Goal: Communication & Community: Answer question/provide support

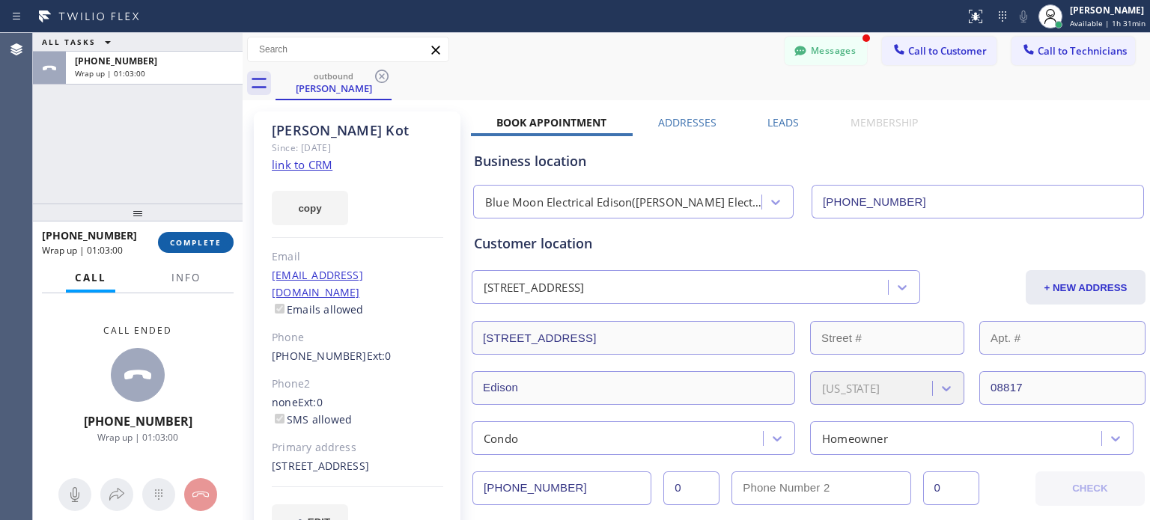
click at [192, 238] on span "COMPLETE" at bounding box center [196, 242] width 52 height 10
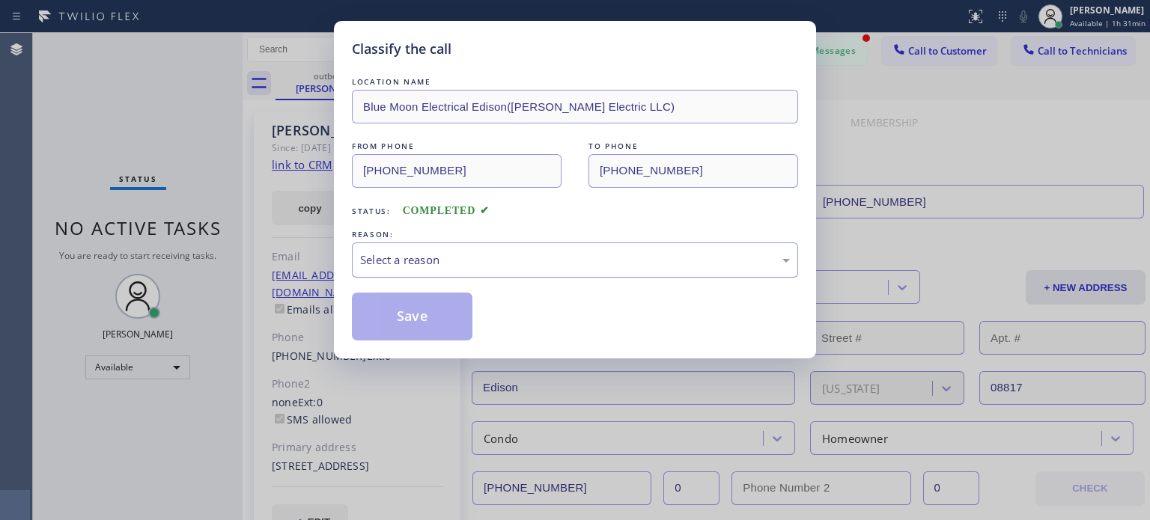
drag, startPoint x: 511, startPoint y: 257, endPoint x: 516, endPoint y: 265, distance: 9.4
click at [512, 257] on div "Select a reason" at bounding box center [575, 260] width 430 height 17
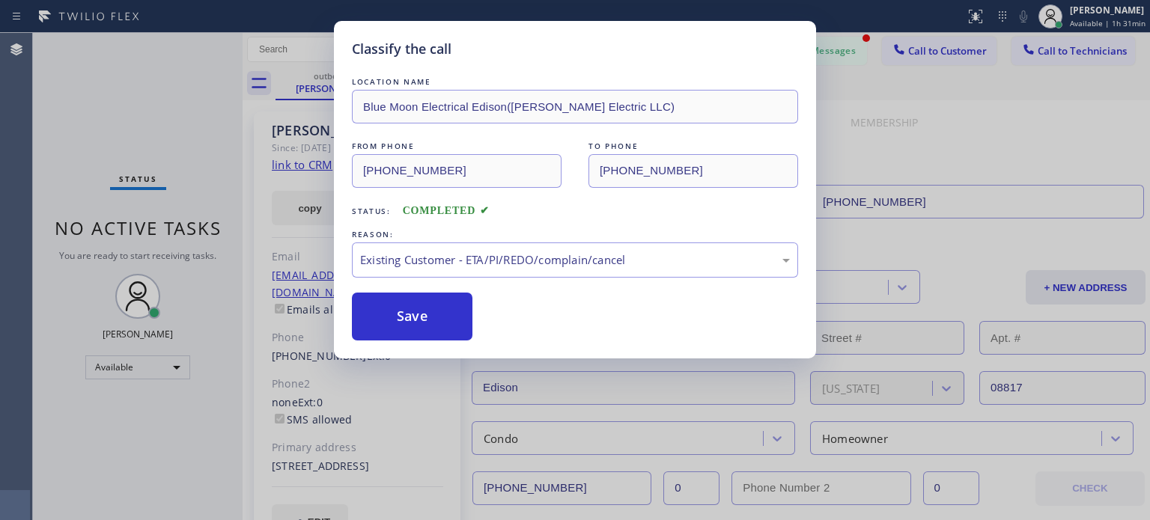
drag, startPoint x: 534, startPoint y: 338, endPoint x: 496, endPoint y: 338, distance: 37.4
click at [423, 320] on button "Save" at bounding box center [412, 317] width 121 height 48
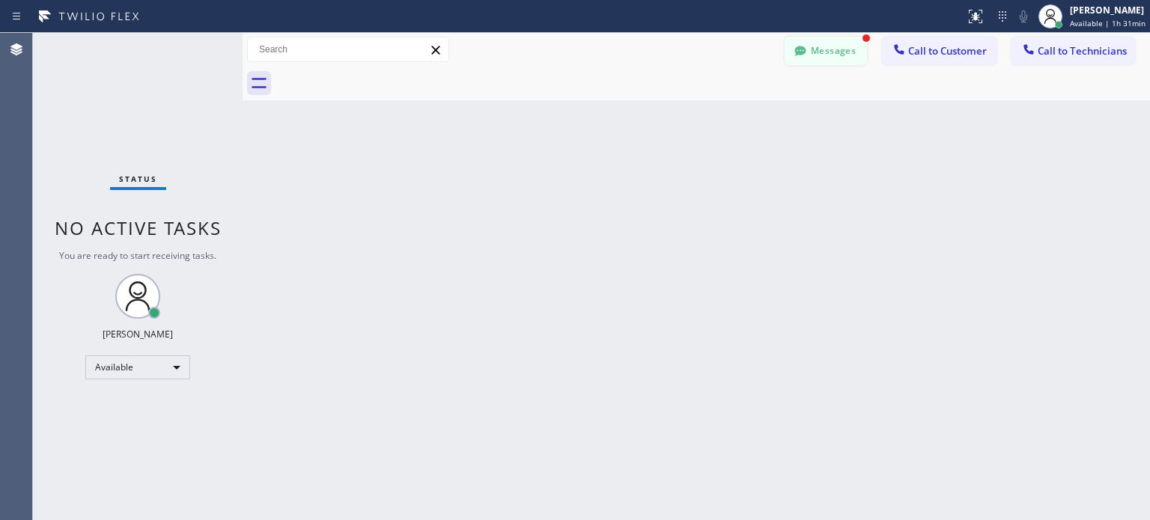
click at [837, 57] on button "Messages" at bounding box center [826, 51] width 82 height 28
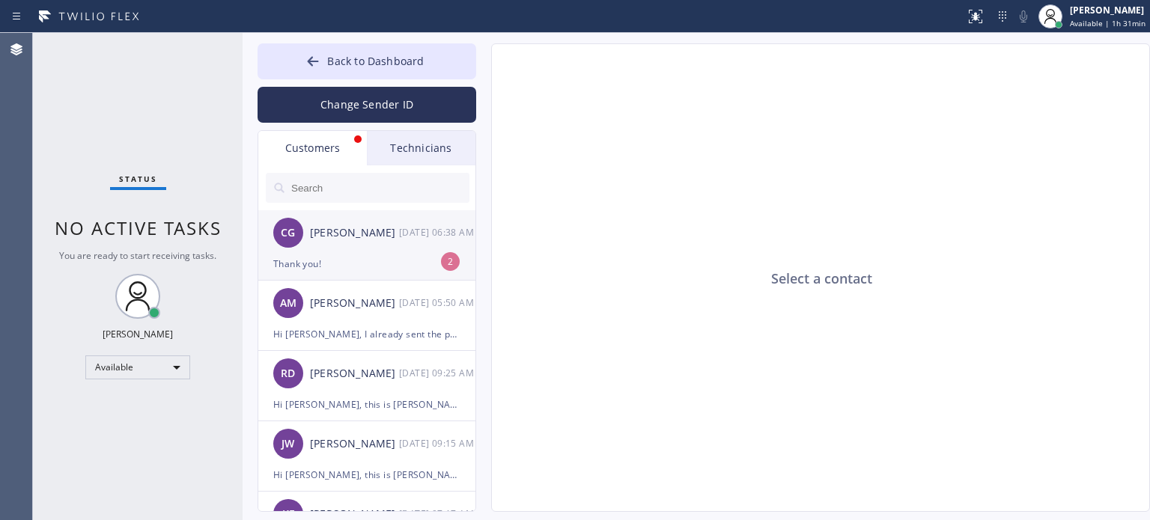
click at [335, 266] on div "Thank you!" at bounding box center [366, 263] width 187 height 17
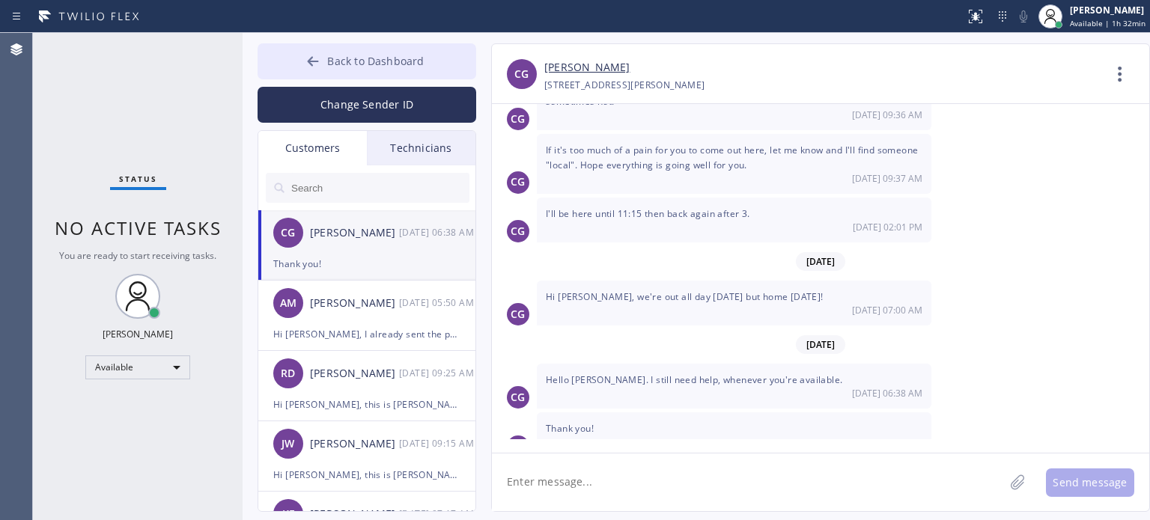
click at [338, 56] on span "Back to Dashboard" at bounding box center [375, 61] width 97 height 14
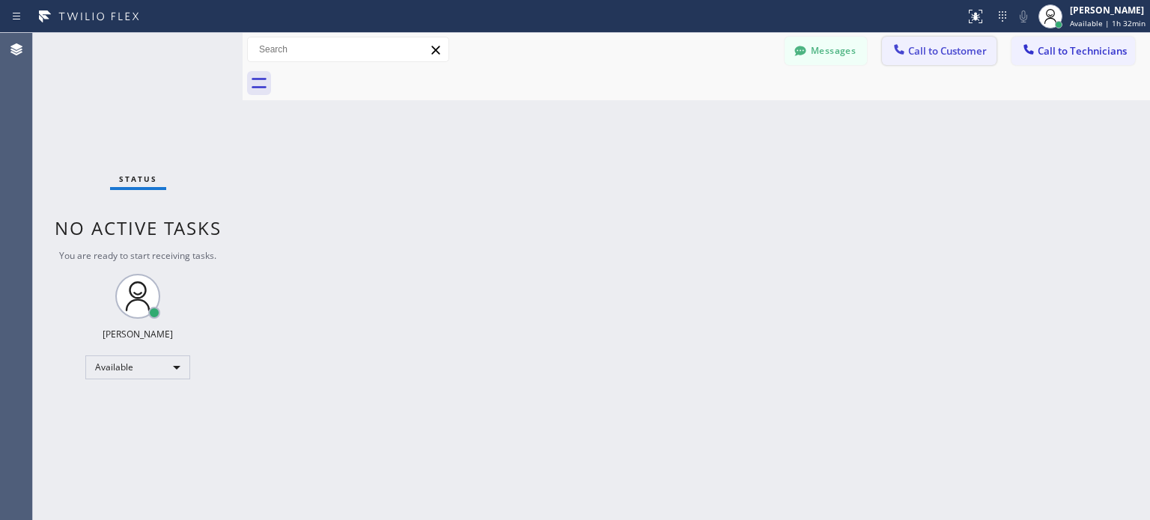
click at [940, 41] on button "Call to Customer" at bounding box center [939, 51] width 115 height 28
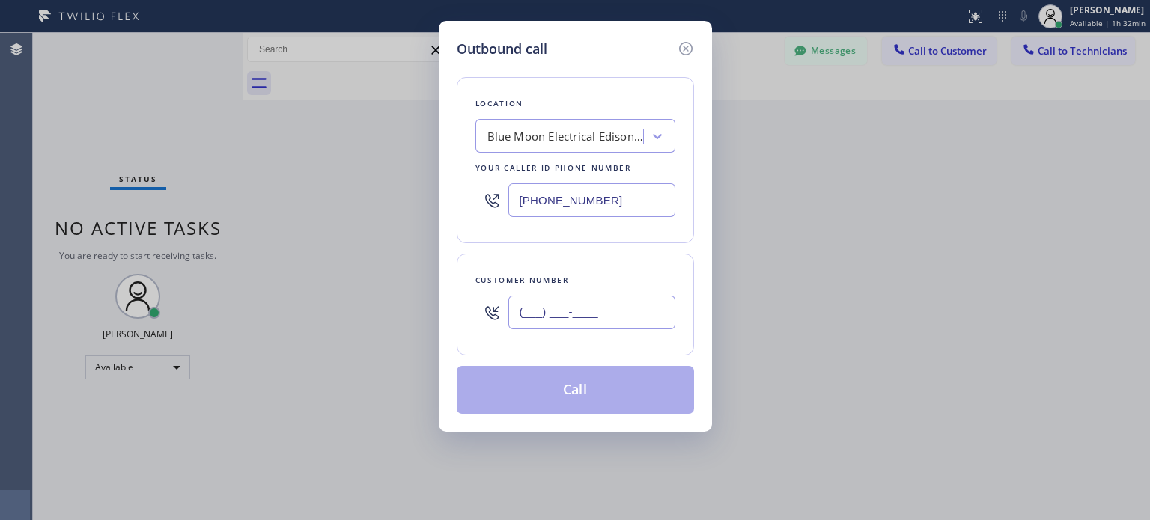
paste input "908) 247-2283"
drag, startPoint x: 603, startPoint y: 315, endPoint x: 553, endPoint y: 208, distance: 118.2
click at [603, 314] on input "(___) ___-____" at bounding box center [591, 313] width 167 height 34
type input "[PHONE_NUMBER]"
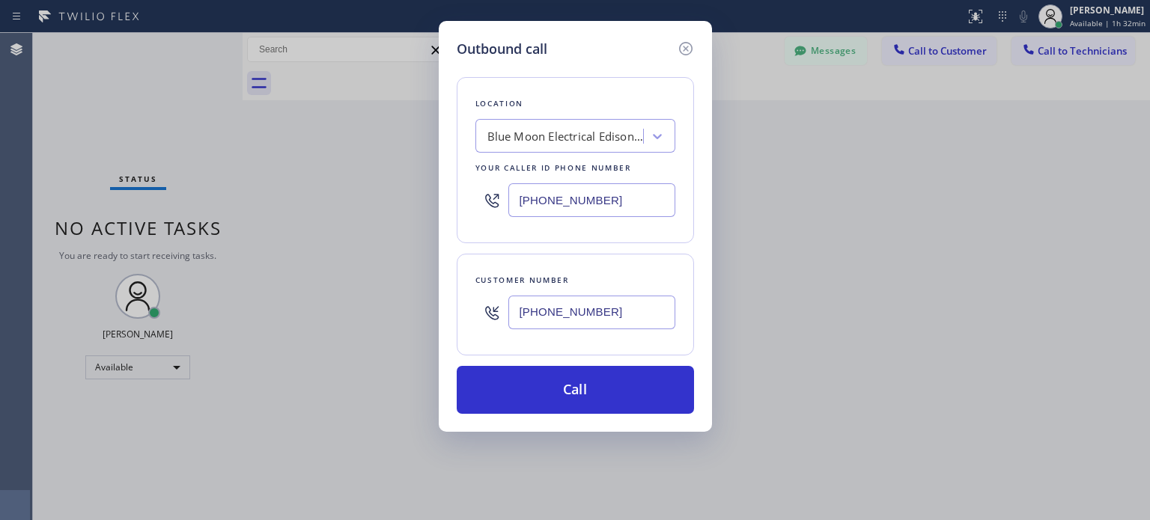
click at [521, 193] on input "[PHONE_NUMBER]" at bounding box center [591, 200] width 167 height 34
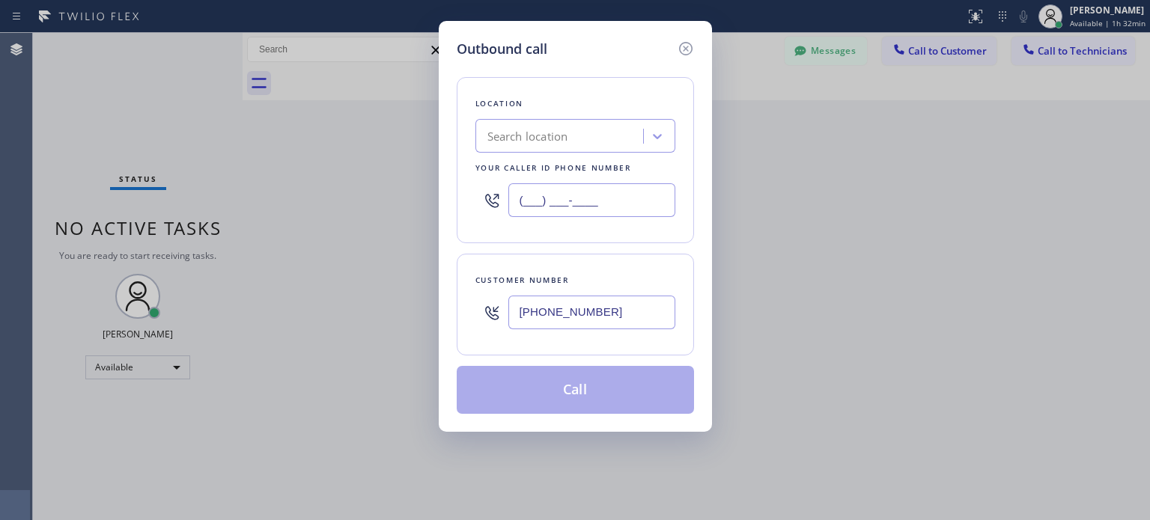
type input "(___) ___-____"
paste input "[PERSON_NAME] Electric Inc."
type input "[PERSON_NAME] Electric Inc."
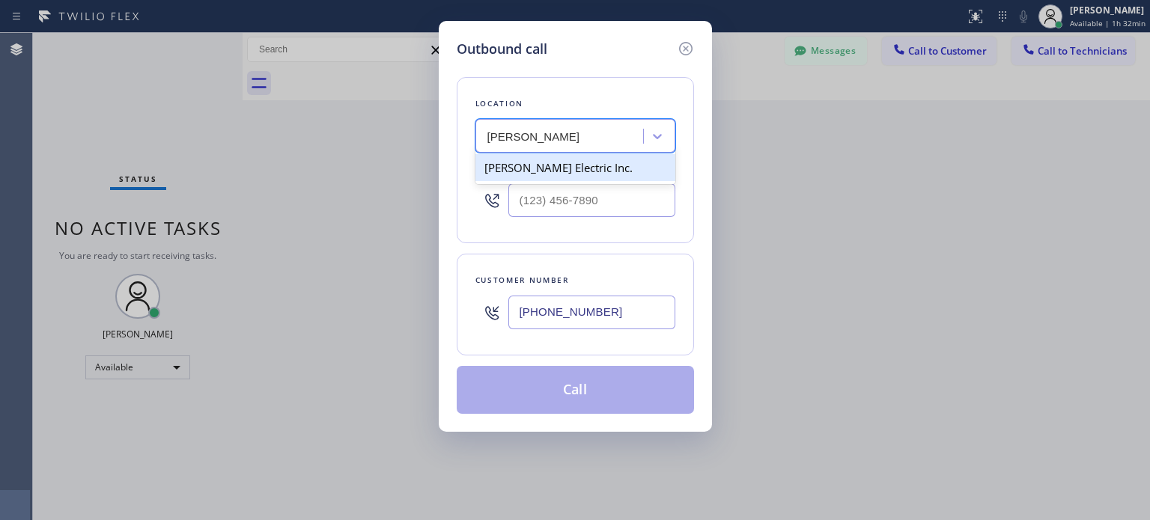
click at [541, 164] on div "[PERSON_NAME] Electric Inc." at bounding box center [575, 167] width 200 height 27
type input "[PHONE_NUMBER]"
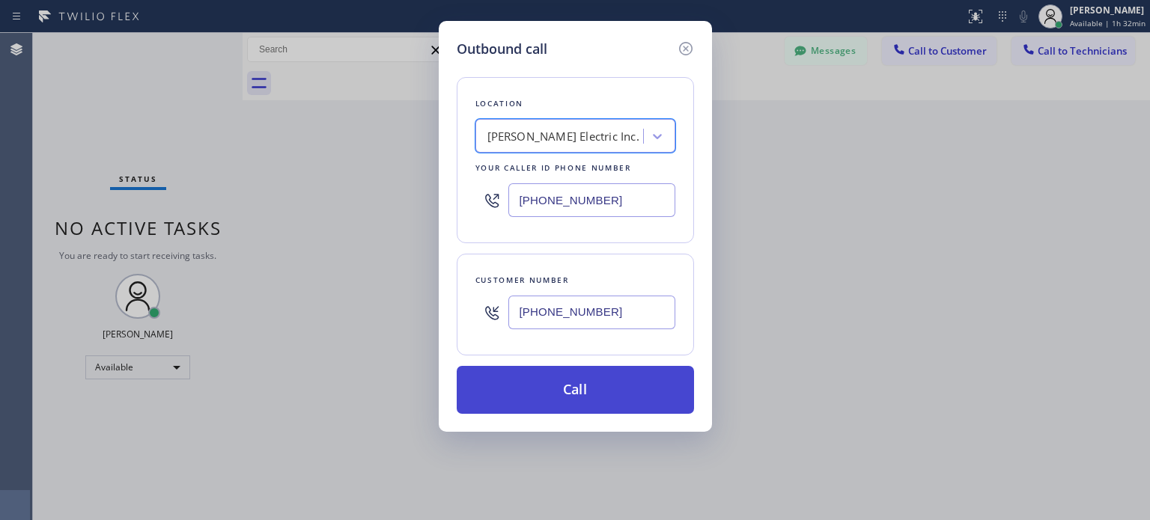
click at [585, 385] on button "Call" at bounding box center [575, 390] width 237 height 48
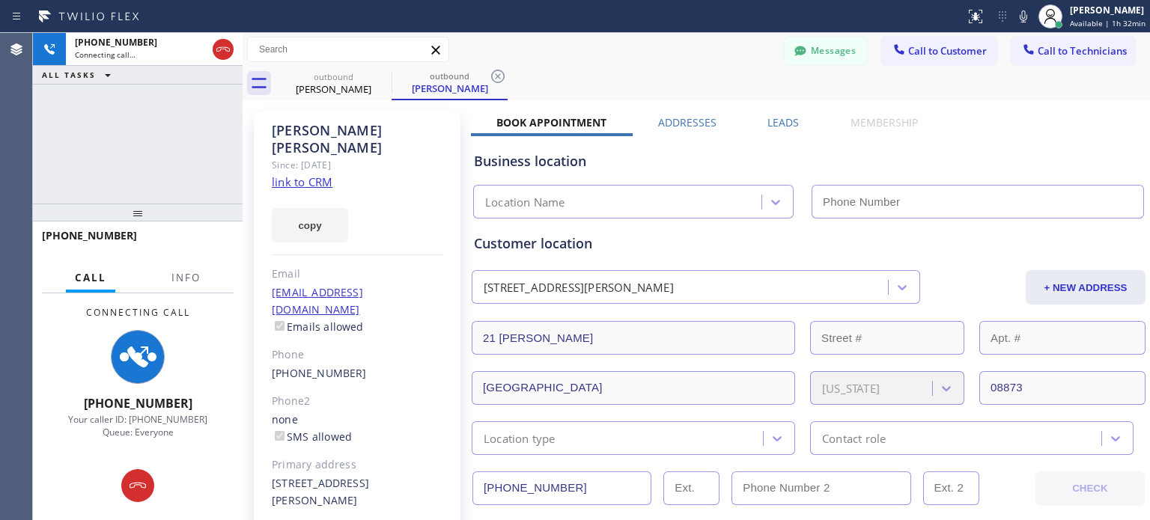
type input "[PHONE_NUMBER]"
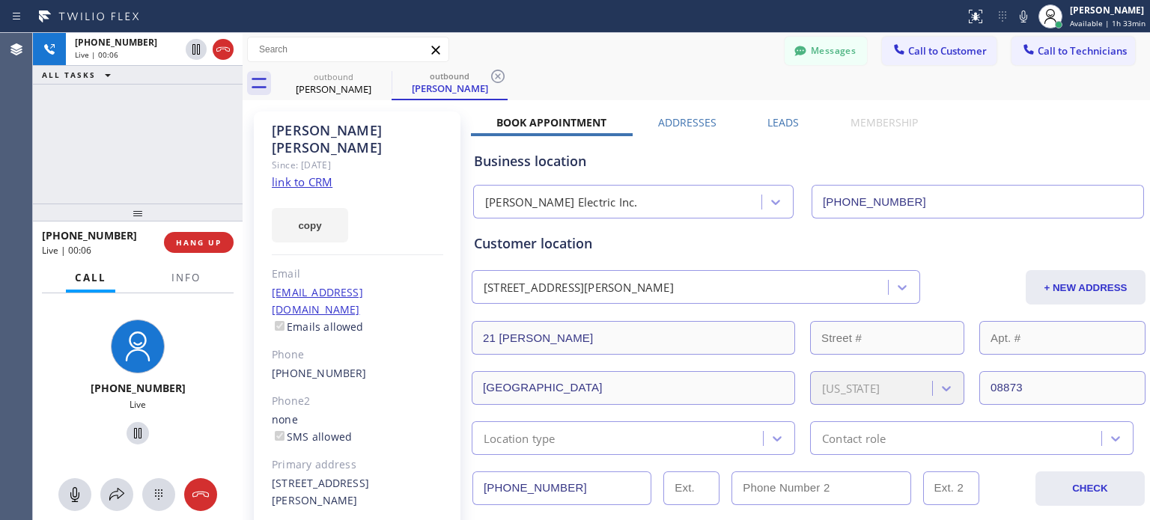
click at [357, 365] on div "[PHONE_NUMBER]" at bounding box center [357, 373] width 171 height 17
copy div "[PHONE_NUMBER]"
click at [185, 248] on button "HANG UP" at bounding box center [199, 242] width 70 height 21
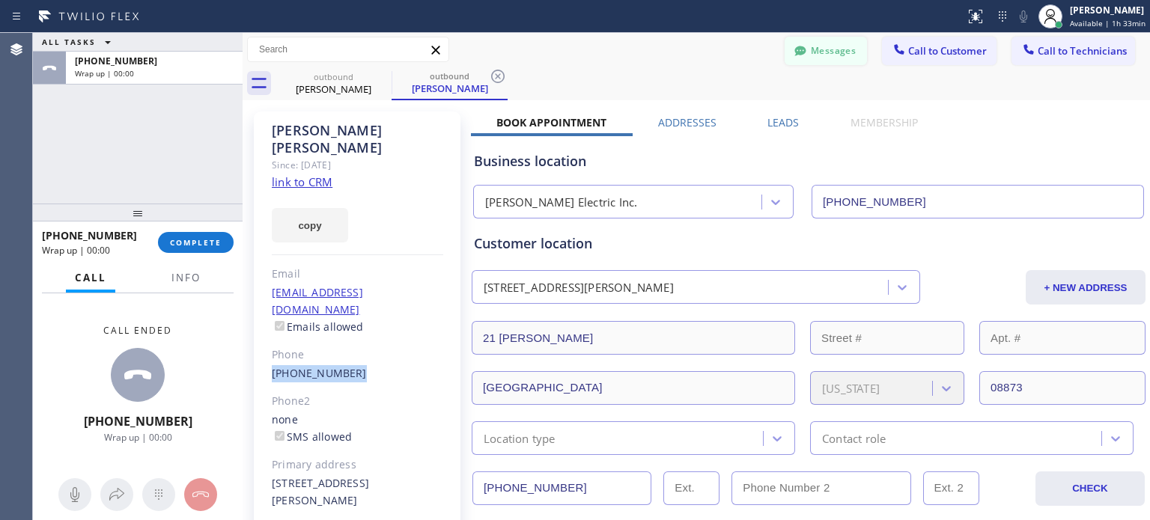
click at [820, 38] on button "Messages" at bounding box center [826, 51] width 82 height 28
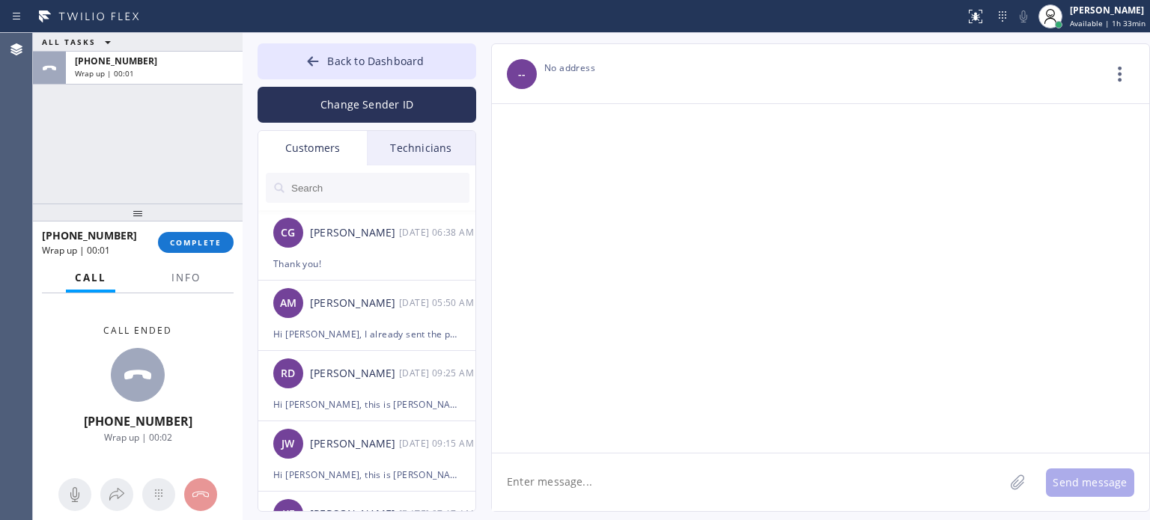
click at [356, 190] on input "text" at bounding box center [380, 188] width 180 height 30
click at [213, 238] on span "COMPLETE" at bounding box center [196, 242] width 52 height 10
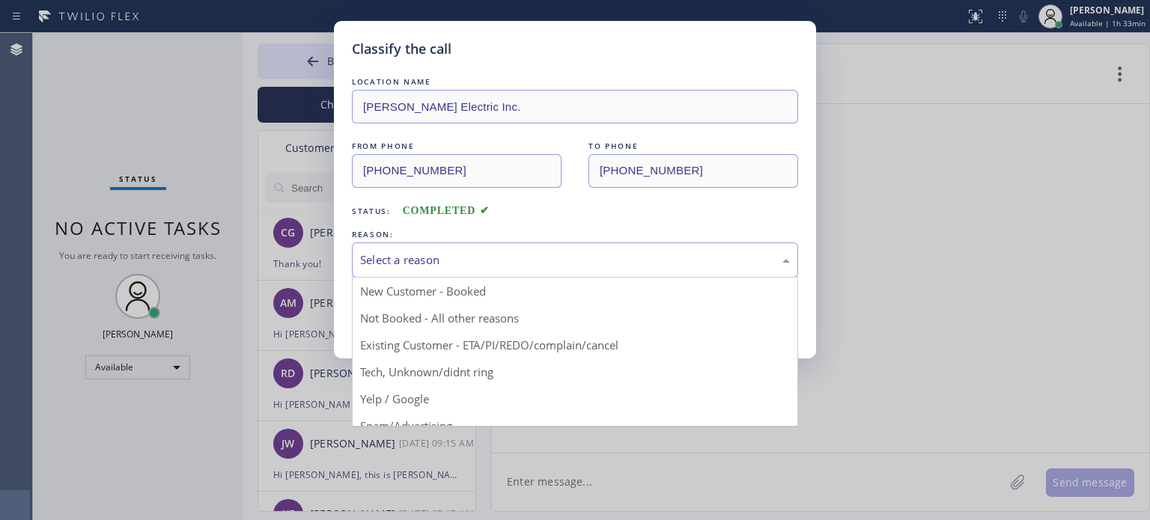
click at [451, 254] on div "Select a reason" at bounding box center [575, 260] width 430 height 17
drag, startPoint x: 545, startPoint y: 345, endPoint x: 535, endPoint y: 339, distance: 11.4
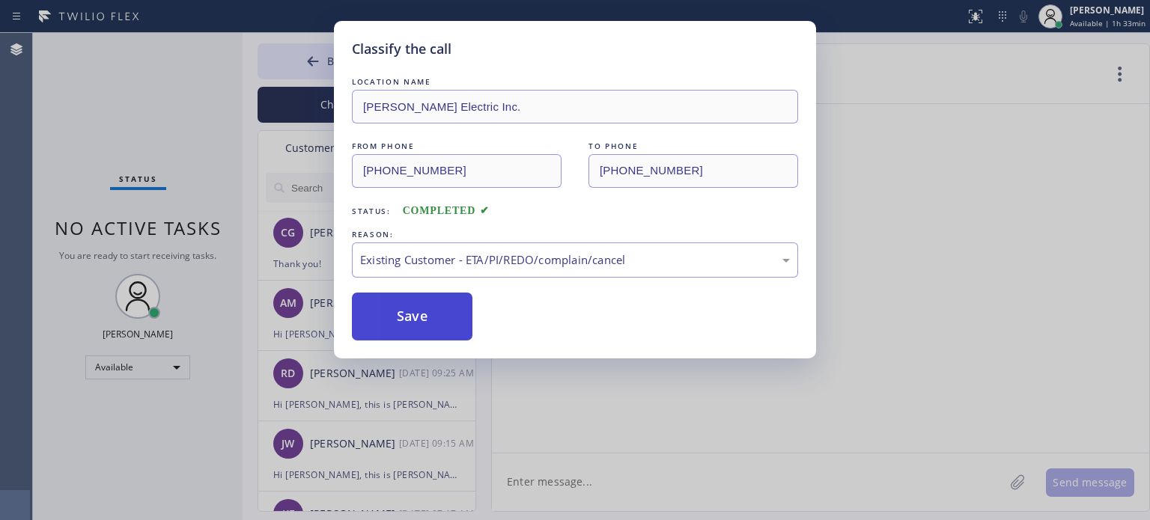
click at [450, 319] on button "Save" at bounding box center [412, 317] width 121 height 48
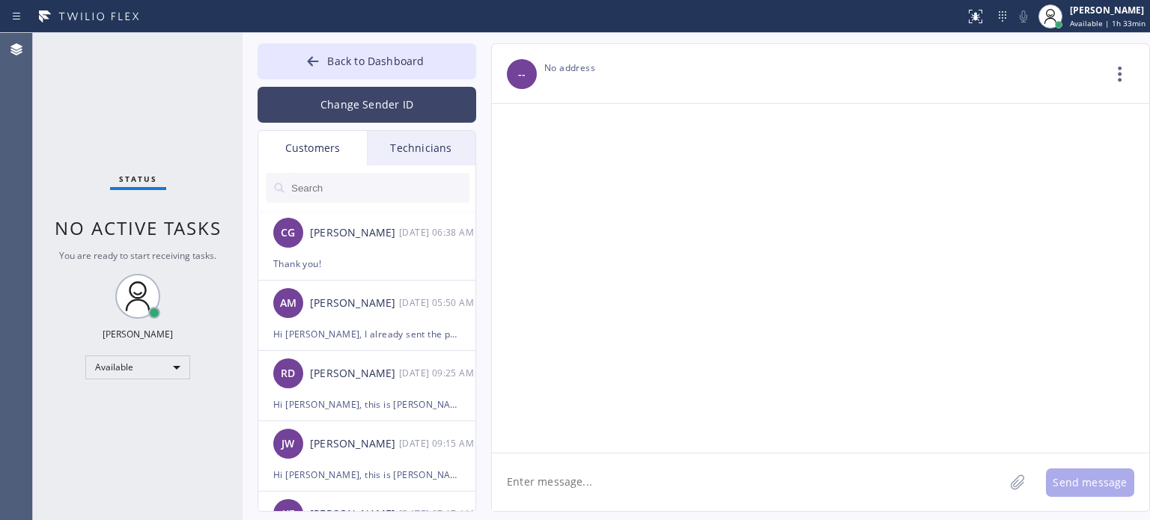
click at [322, 102] on button "Change Sender ID" at bounding box center [367, 105] width 219 height 36
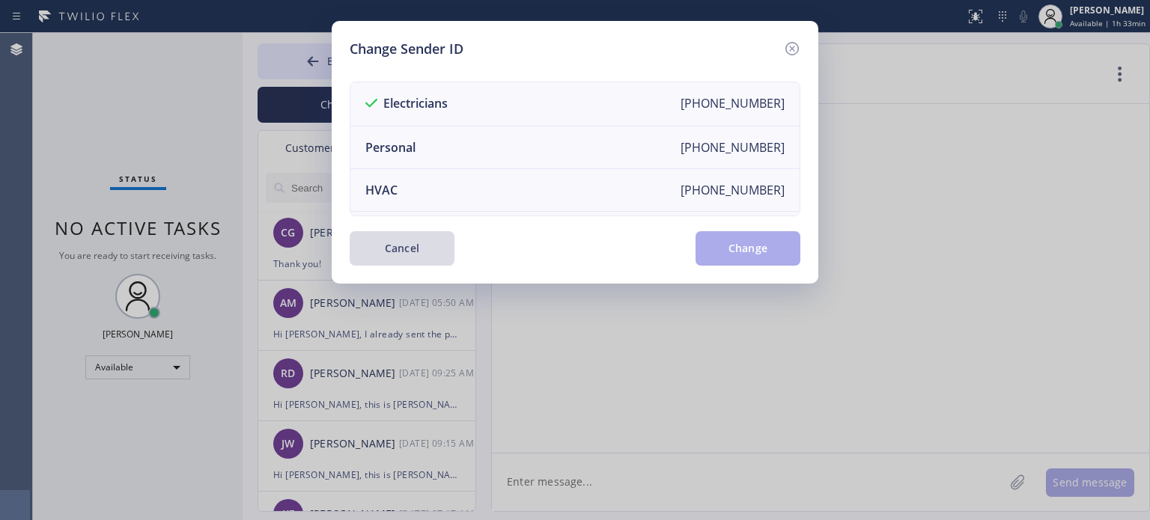
click at [398, 251] on button "Cancel" at bounding box center [402, 248] width 105 height 34
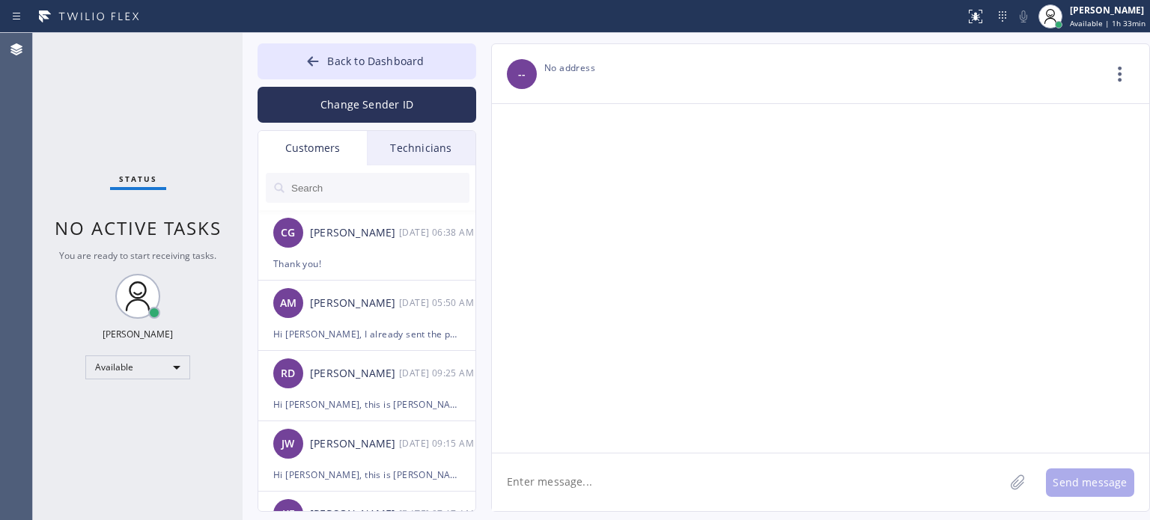
click at [311, 196] on input "text" at bounding box center [380, 188] width 180 height 30
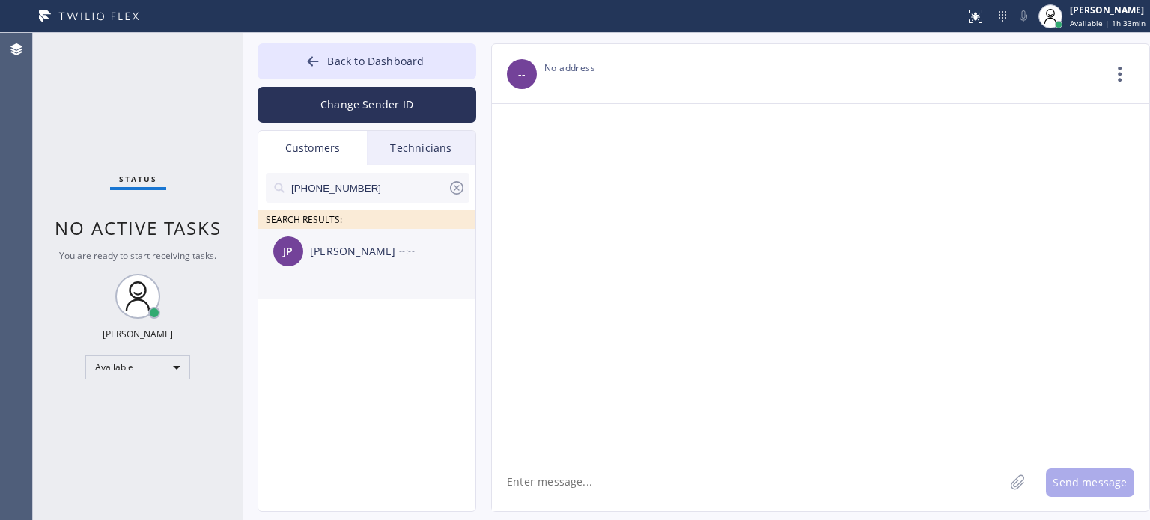
click at [345, 260] on div "[PERSON_NAME]" at bounding box center [354, 251] width 89 height 17
click at [568, 472] on textarea at bounding box center [748, 483] width 512 height 58
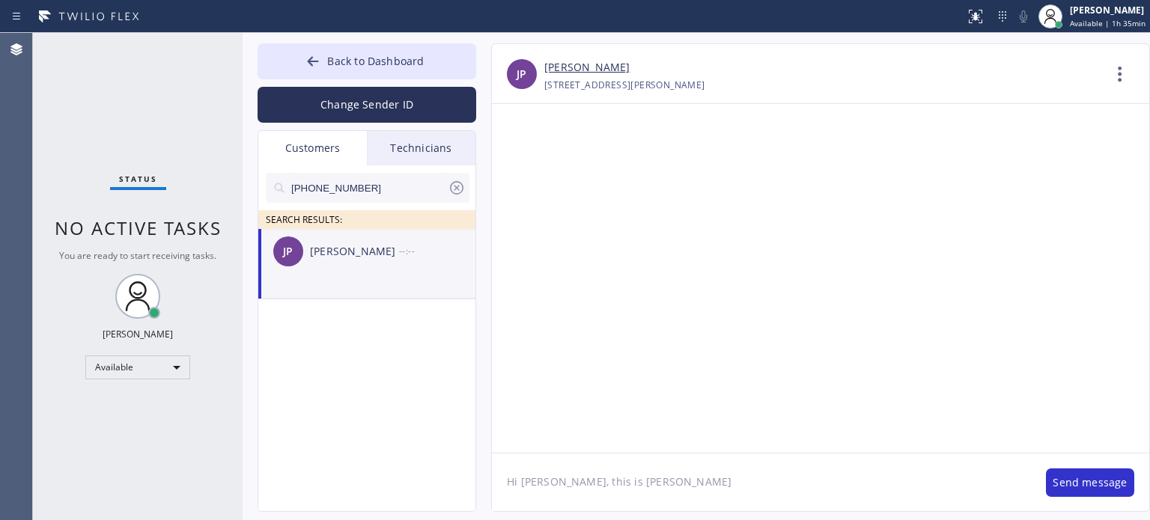
click at [630, 485] on textarea "Hi [PERSON_NAME], this is [PERSON_NAME]" at bounding box center [761, 483] width 539 height 58
click at [642, 483] on textarea "Hi [PERSON_NAME], this is [PERSON_NAME]" at bounding box center [761, 483] width 539 height 58
paste textarea "[PERSON_NAME] Electric Inc."
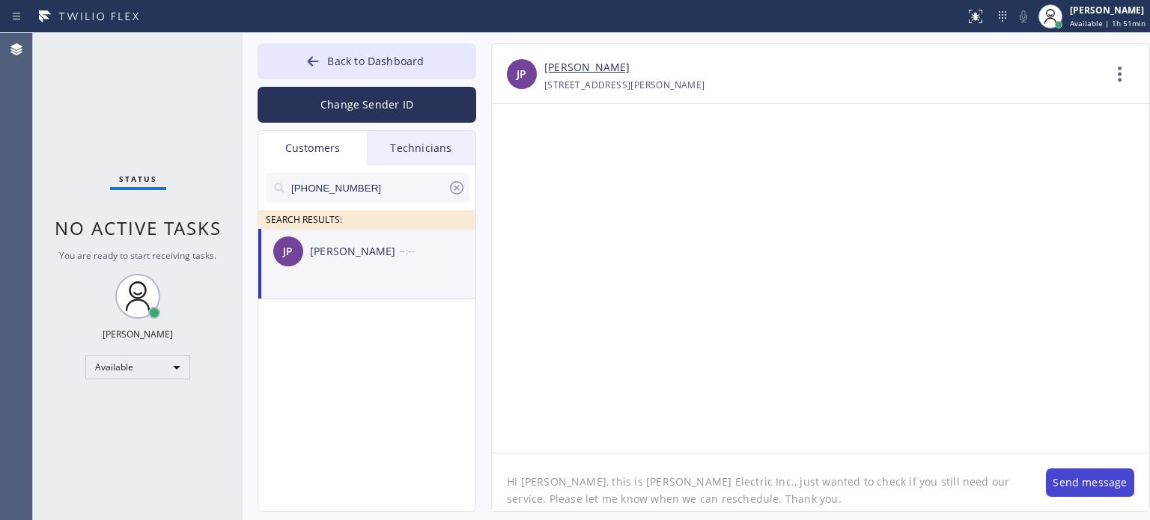
type textarea "Hi [PERSON_NAME], this is [PERSON_NAME] Electric Inc., just wanted to check if …"
click at [1071, 484] on button "Send message" at bounding box center [1090, 483] width 88 height 28
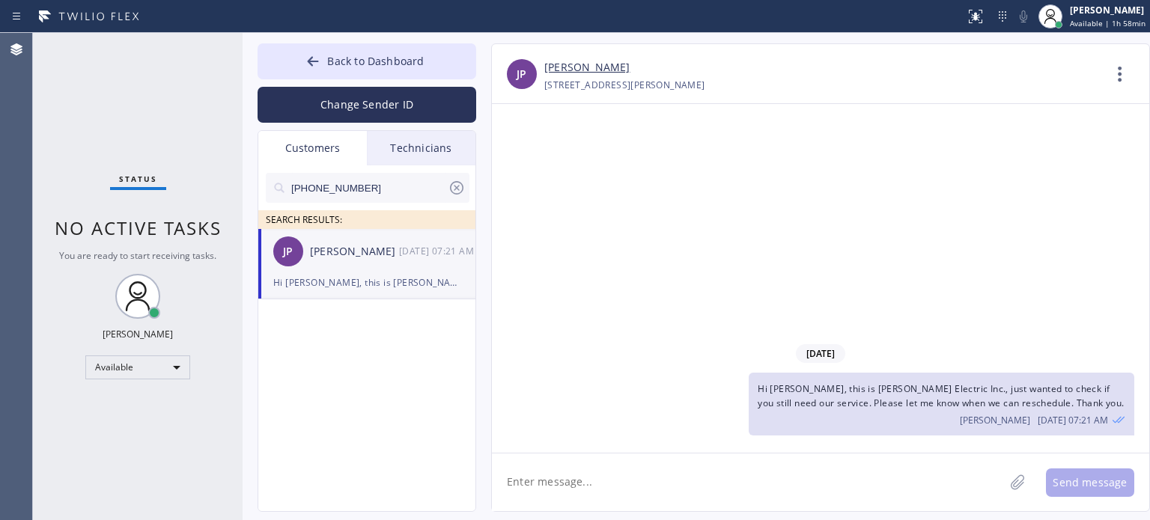
click at [453, 189] on icon at bounding box center [457, 188] width 18 height 18
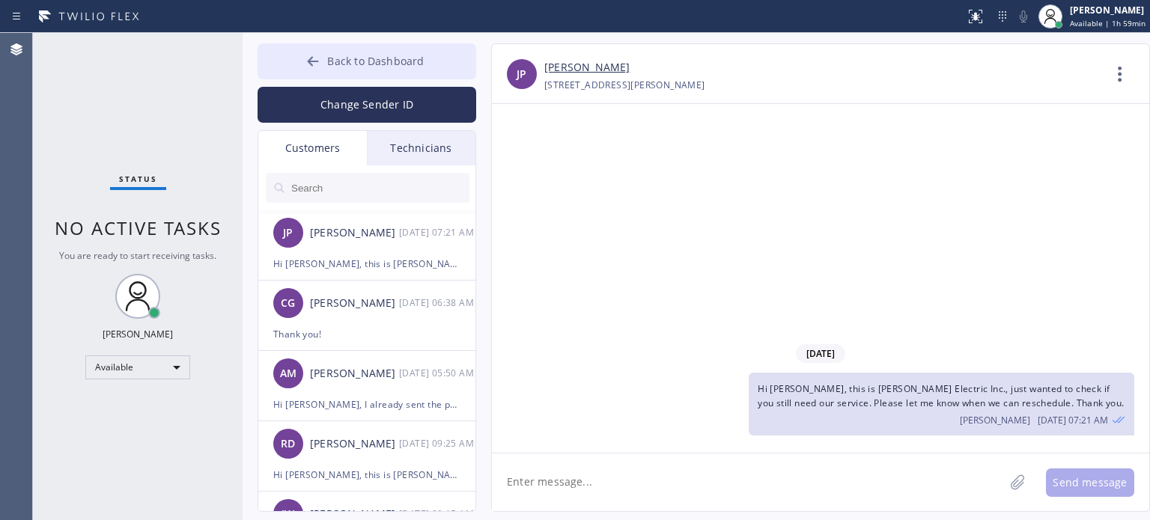
click at [347, 70] on button "Back to Dashboard" at bounding box center [367, 61] width 219 height 36
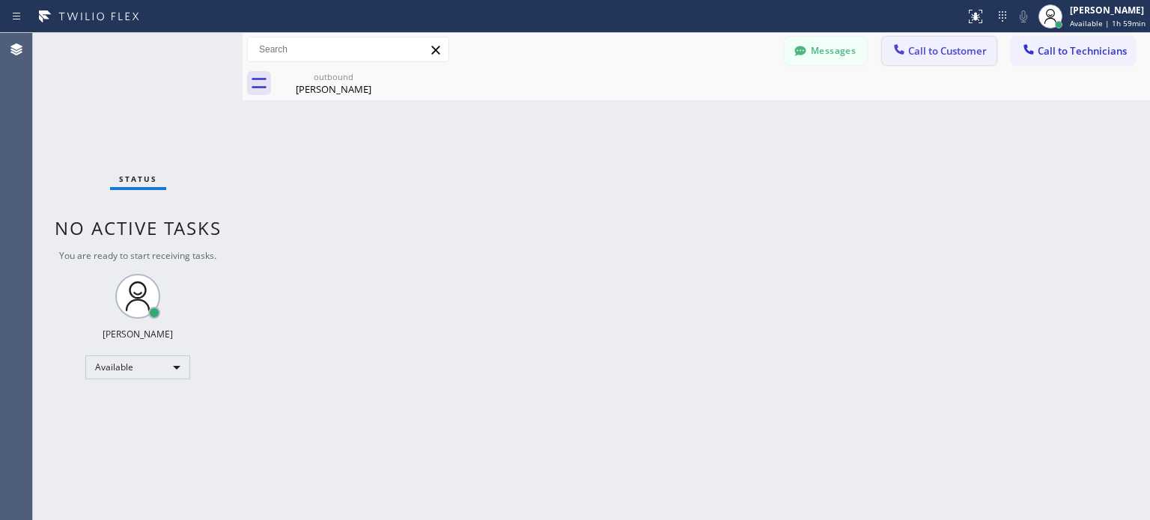
click at [980, 50] on span "Call to Customer" at bounding box center [947, 50] width 79 height 13
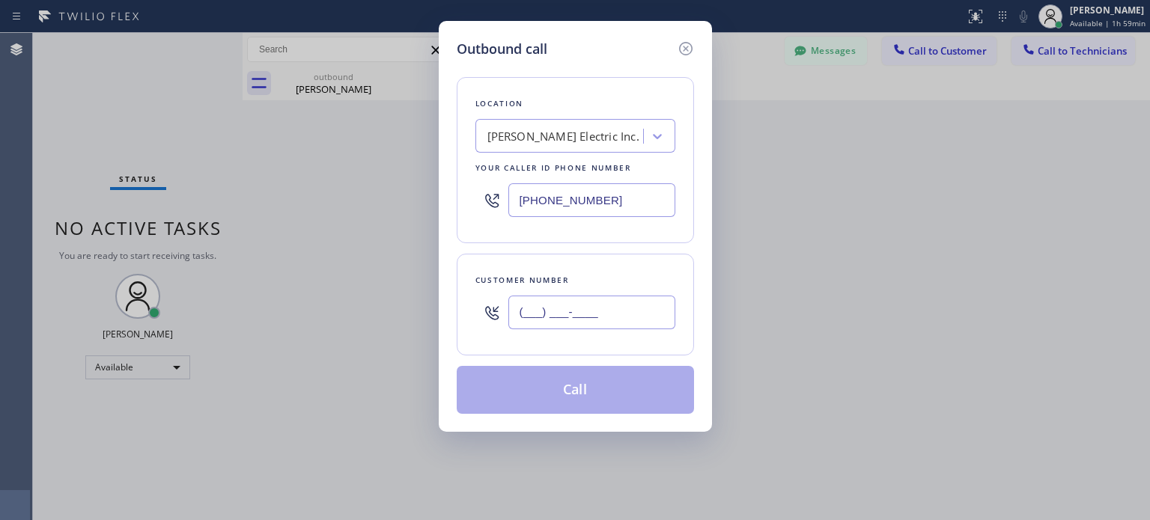
click at [572, 310] on input "(___) ___-____" at bounding box center [591, 313] width 167 height 34
paste input "650) 644-7468"
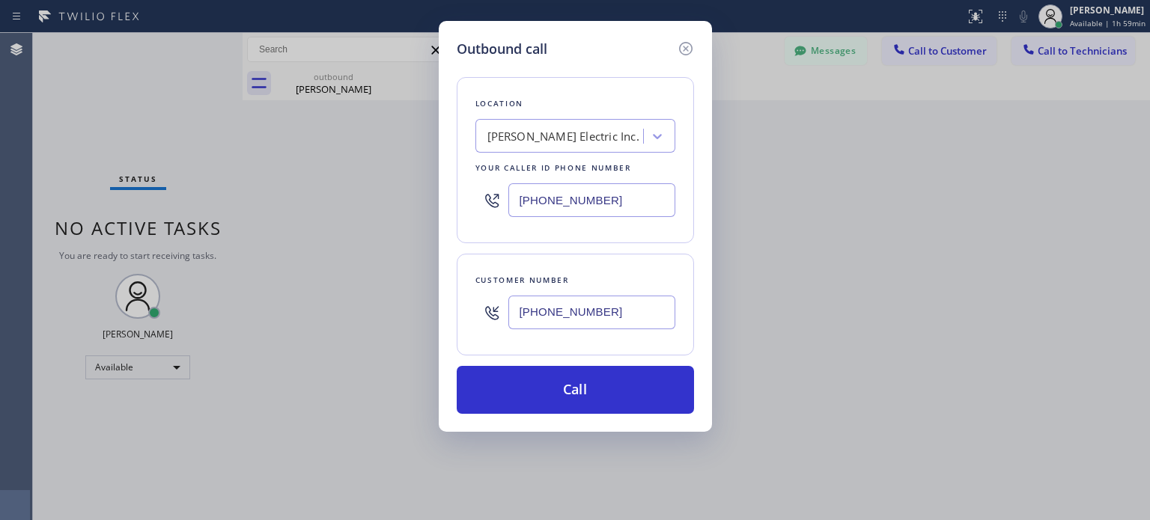
type input "[PHONE_NUMBER]"
click at [575, 201] on input "[PHONE_NUMBER]" at bounding box center [591, 200] width 167 height 34
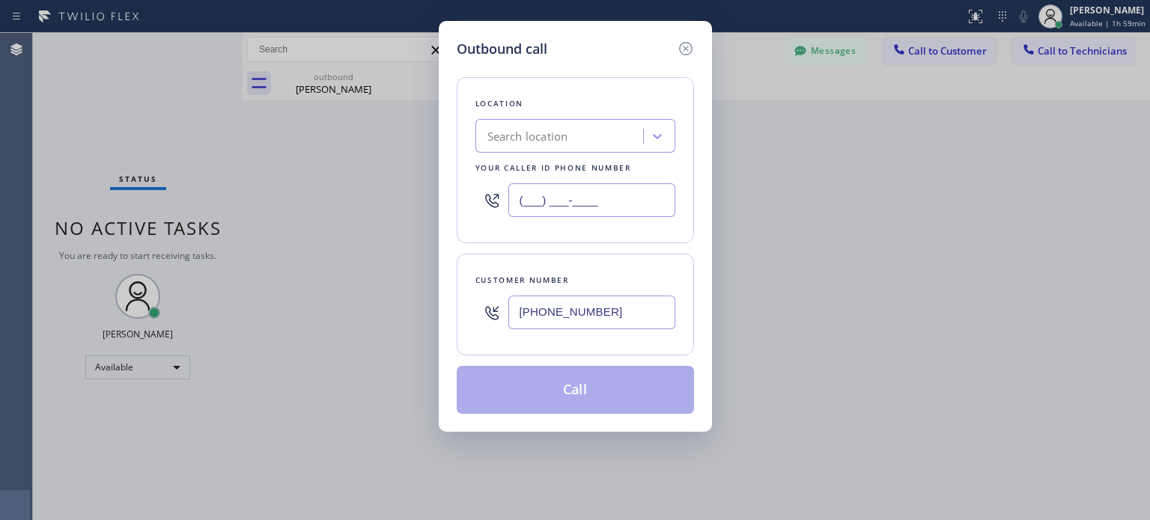
type input "(___) ___-____"
click at [530, 120] on div "Location Search location Your caller id phone number" at bounding box center [575, 160] width 237 height 166
paste input "Top Rated Electric [PERSON_NAME]([PERSON_NAME] Electric)"
type input "Top Rated Electric [PERSON_NAME]([PERSON_NAME] Electric)"
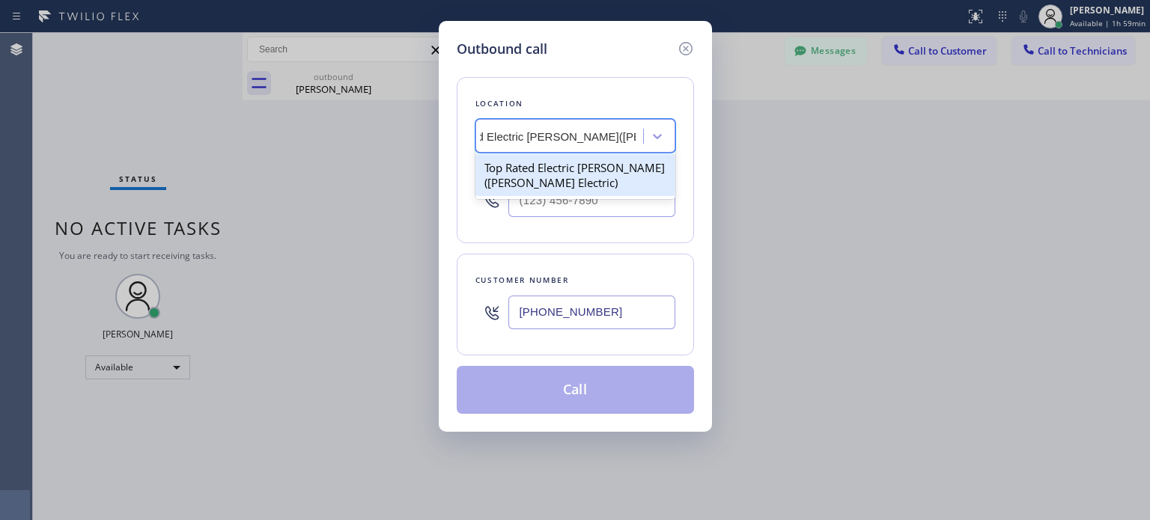
scroll to position [0, 54]
click at [542, 161] on div "Top Rated Electric [PERSON_NAME]([PERSON_NAME] Electric)" at bounding box center [575, 175] width 200 height 42
type input "[PHONE_NUMBER]"
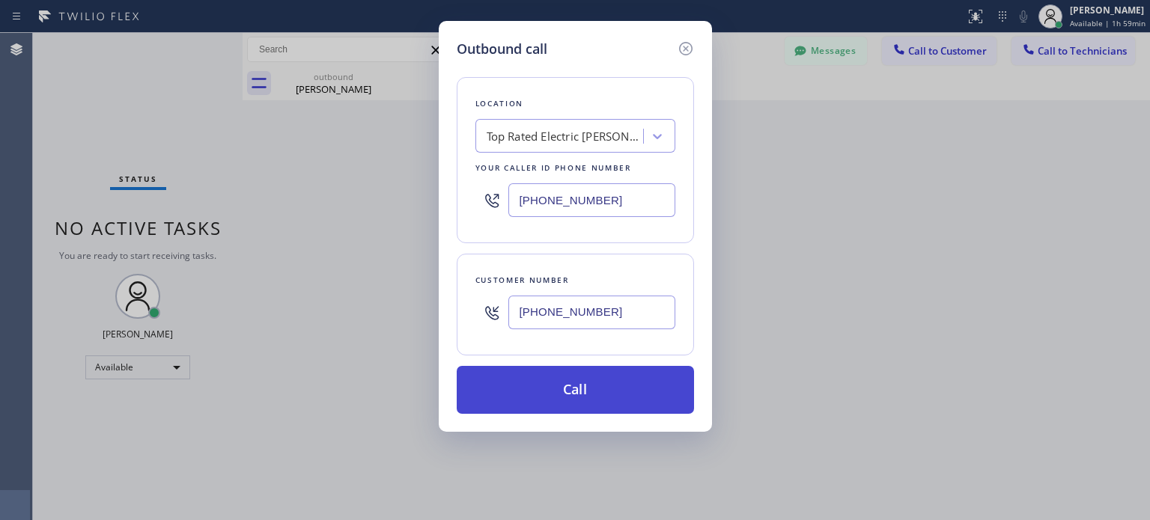
click at [623, 392] on button "Call" at bounding box center [575, 390] width 237 height 48
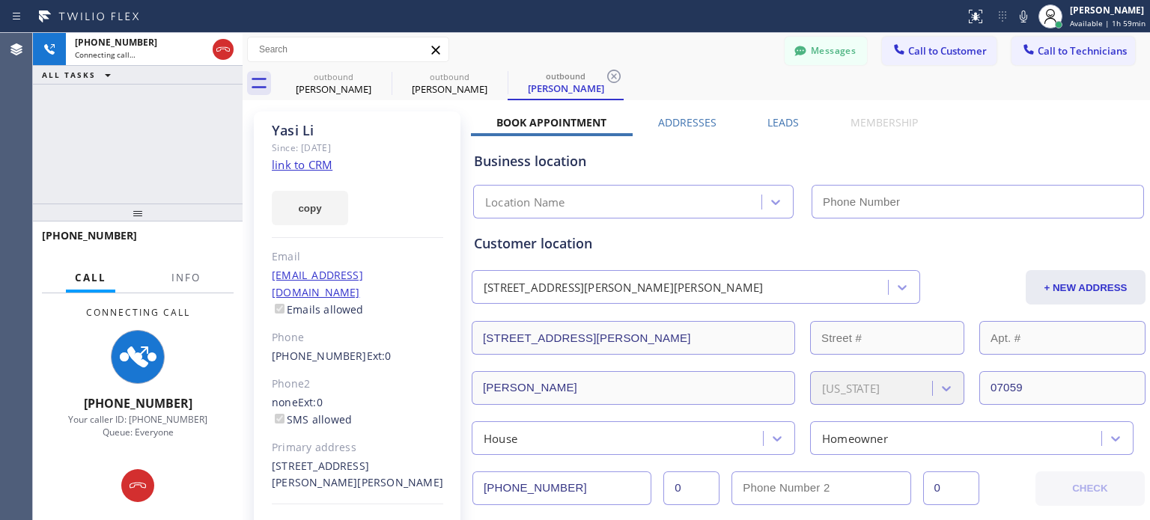
type input "[PHONE_NUMBER]"
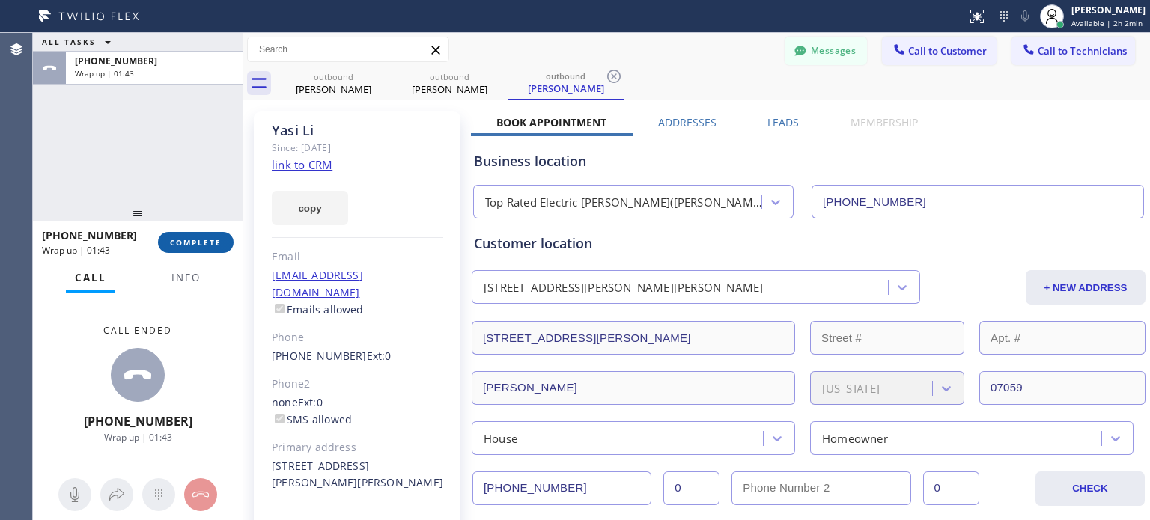
click at [182, 240] on span "COMPLETE" at bounding box center [196, 242] width 52 height 10
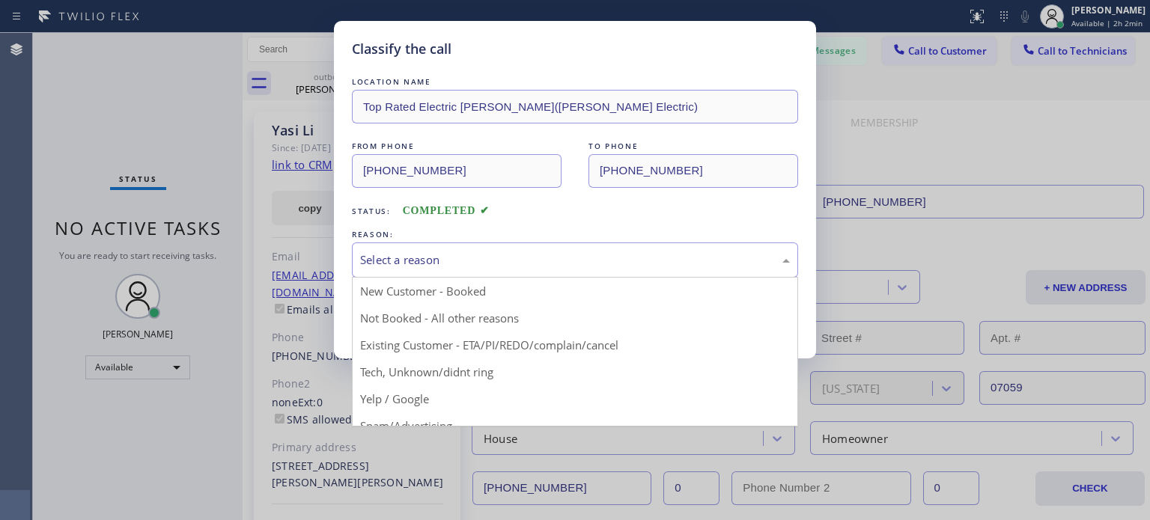
click at [410, 263] on div "Select a reason" at bounding box center [575, 260] width 430 height 17
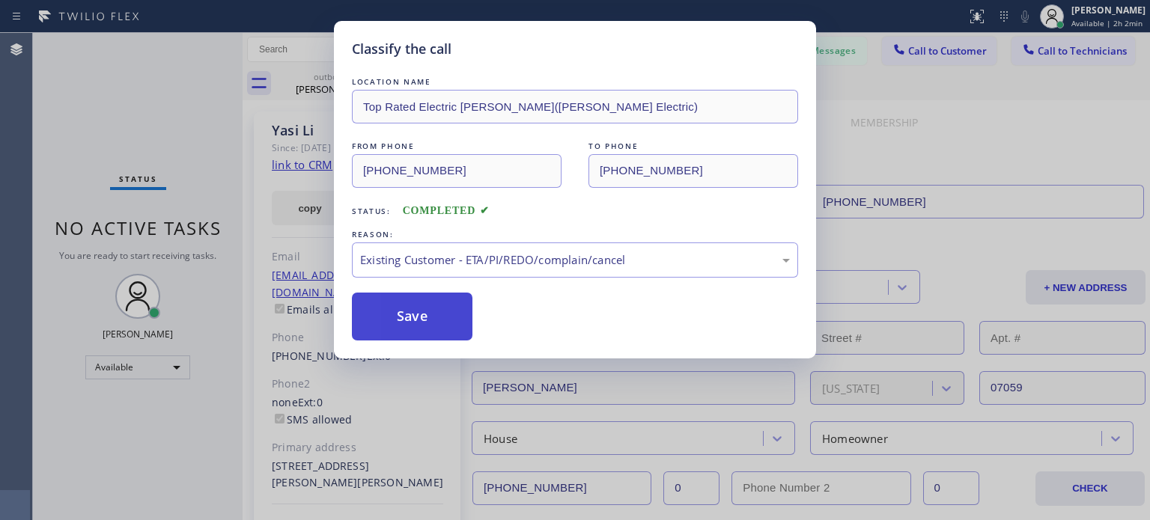
drag, startPoint x: 407, startPoint y: 320, endPoint x: 397, endPoint y: 309, distance: 14.8
click at [406, 317] on button "Save" at bounding box center [412, 317] width 121 height 48
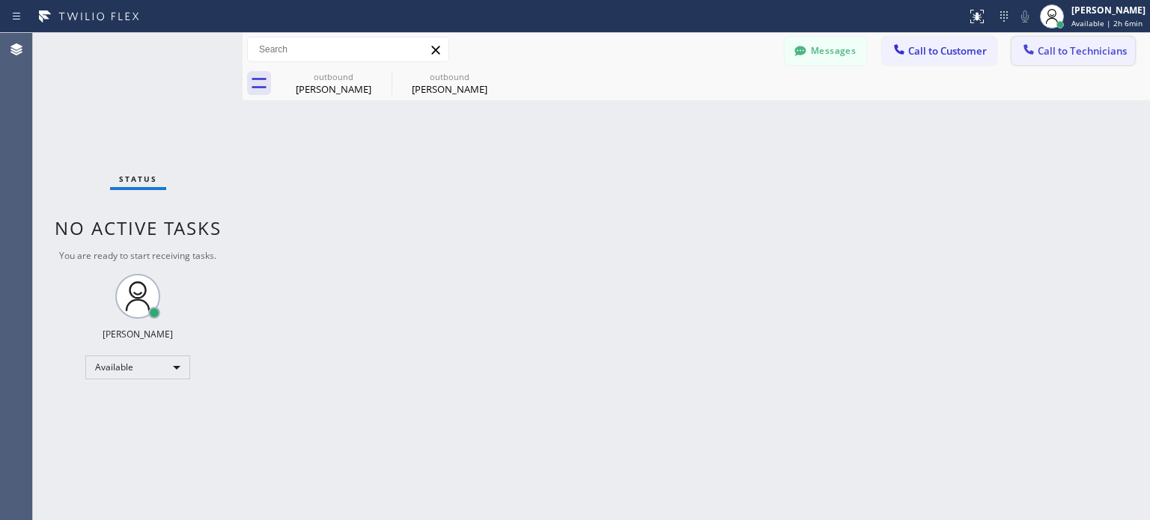
click at [1050, 46] on span "Call to Technicians" at bounding box center [1082, 50] width 89 height 13
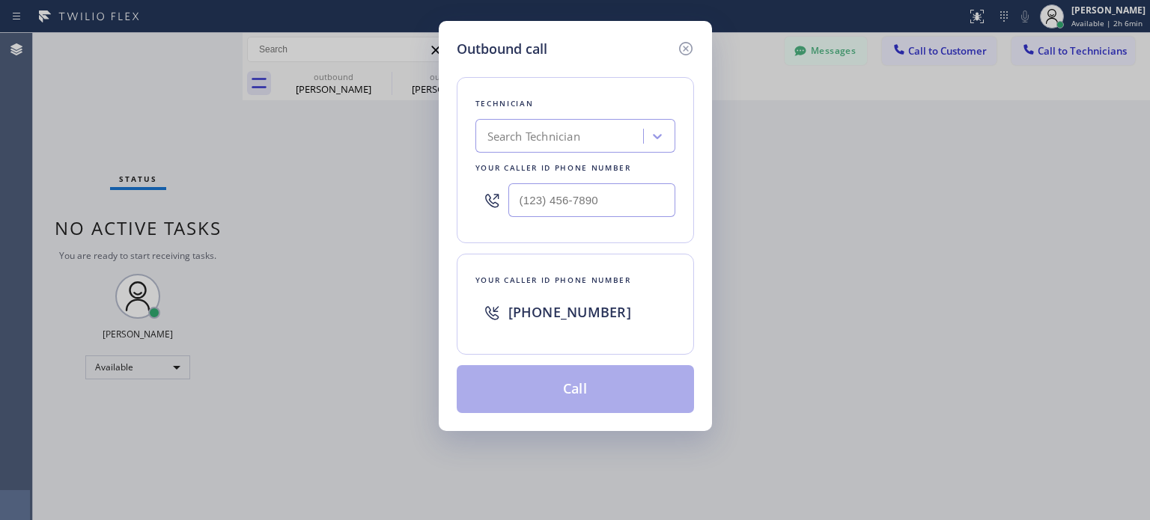
click at [680, 46] on icon at bounding box center [684, 48] width 13 height 13
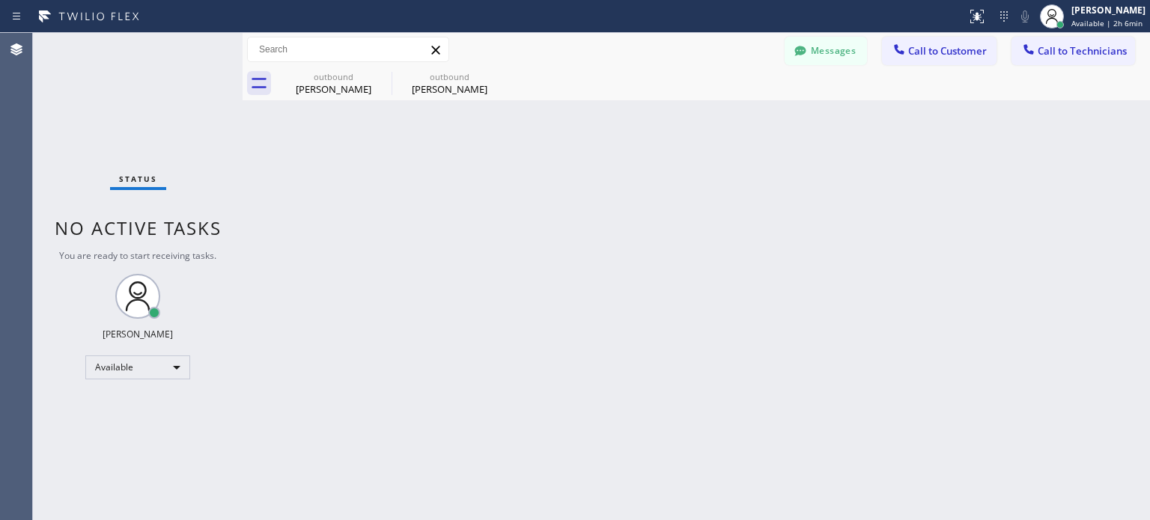
drag, startPoint x: 803, startPoint y: 50, endPoint x: 791, endPoint y: 50, distance: 12.0
click at [802, 50] on icon at bounding box center [799, 51] width 11 height 10
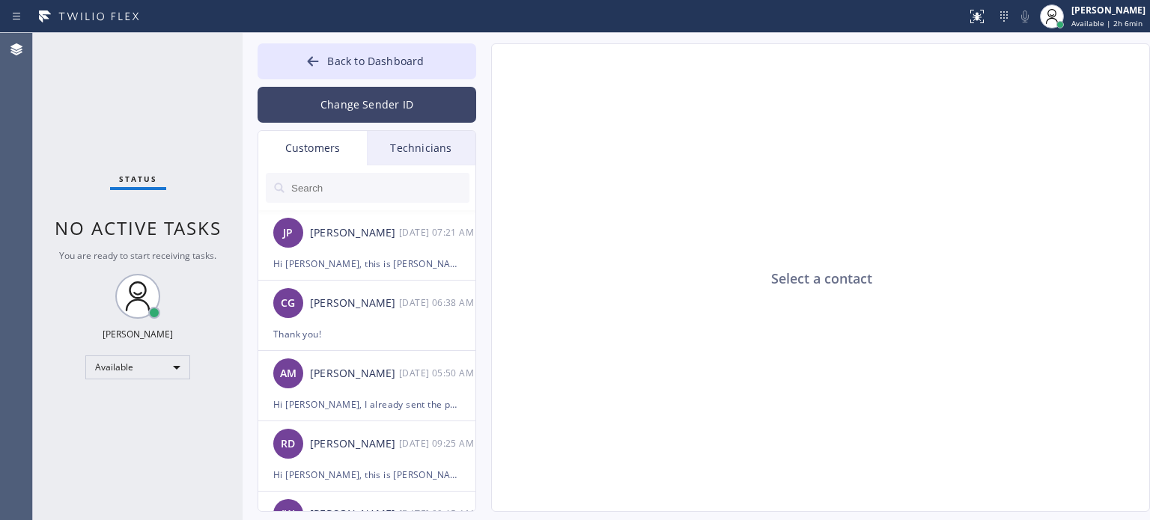
click at [346, 98] on button "Change Sender ID" at bounding box center [367, 105] width 219 height 36
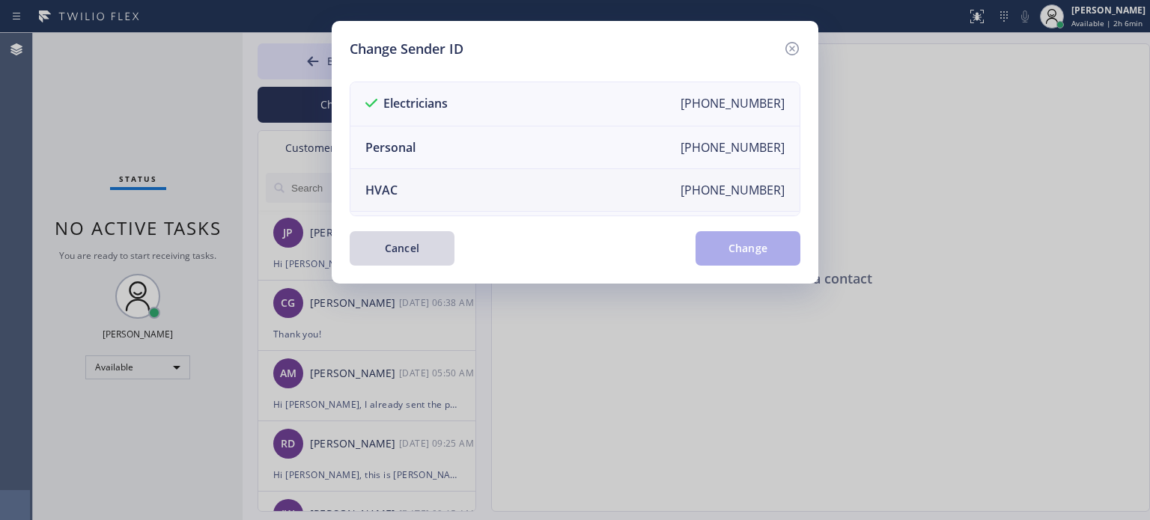
click at [390, 185] on div "HVAC" at bounding box center [381, 190] width 32 height 16
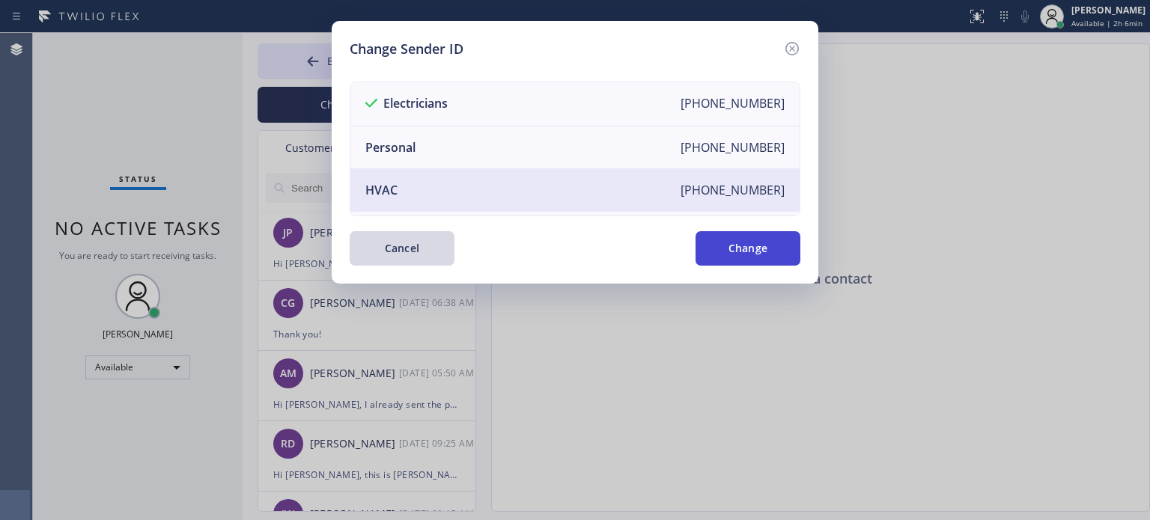
click at [731, 252] on button "Change" at bounding box center [748, 248] width 105 height 34
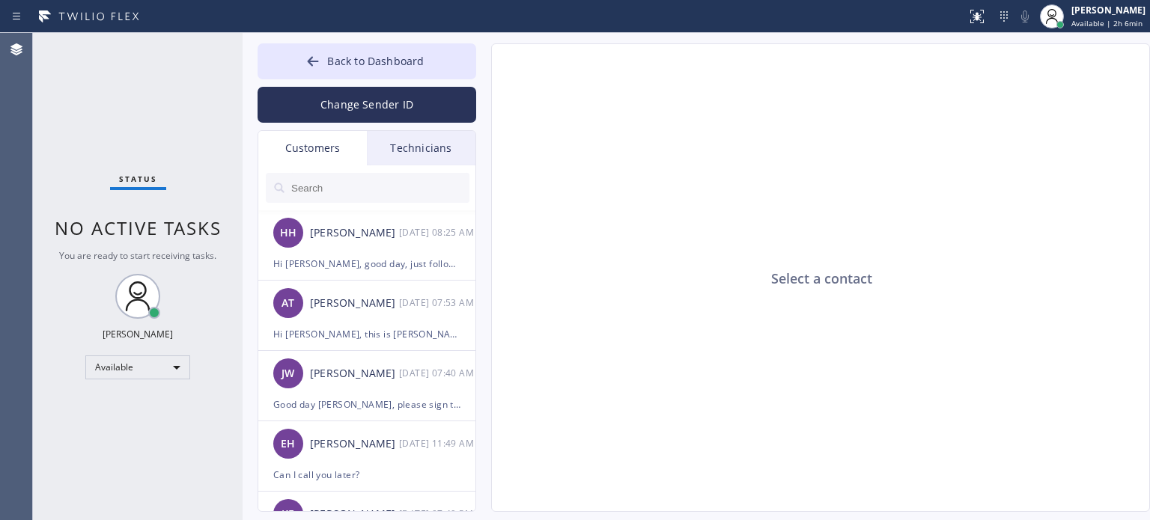
click at [416, 147] on div "Technicians" at bounding box center [421, 148] width 109 height 34
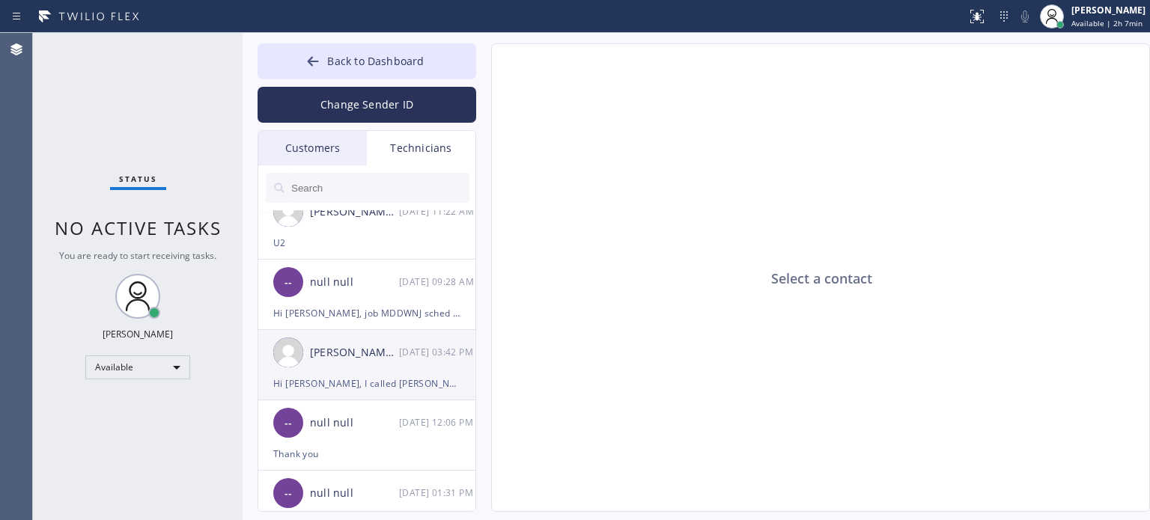
scroll to position [524, 0]
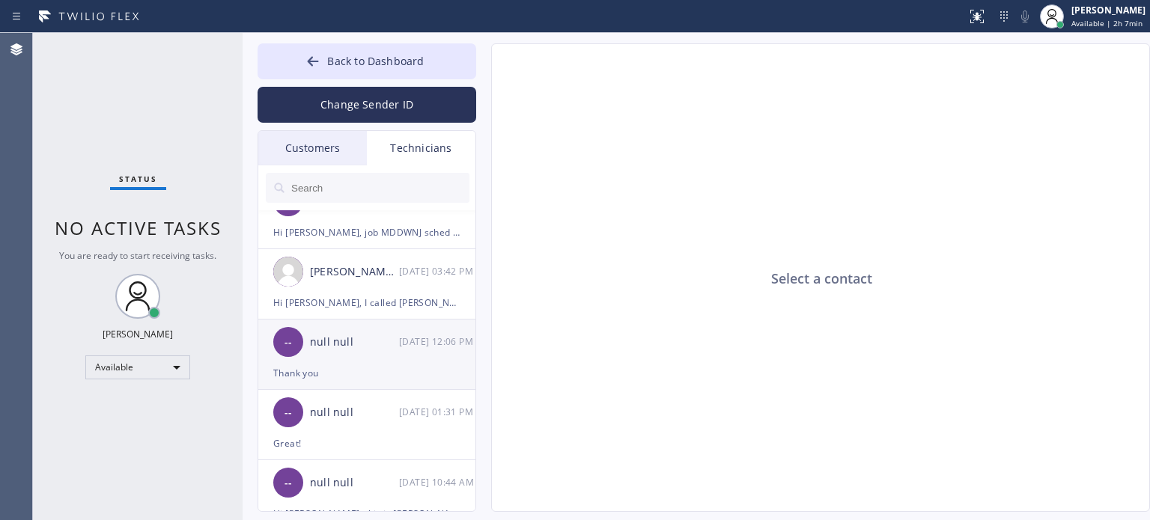
click at [330, 380] on div "Thank you" at bounding box center [366, 373] width 187 height 17
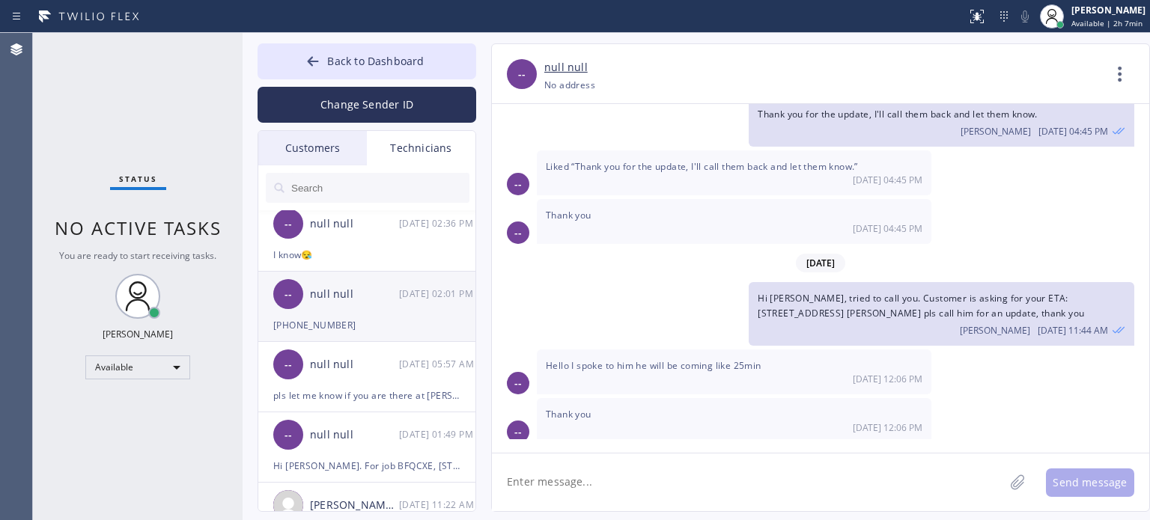
scroll to position [0, 0]
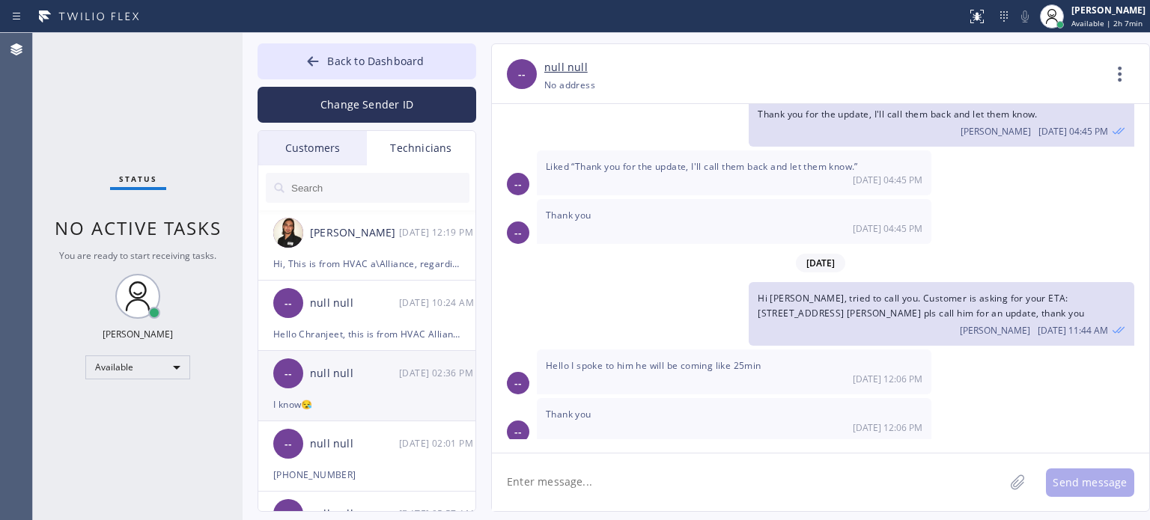
click at [338, 398] on div "I know😪" at bounding box center [366, 404] width 187 height 17
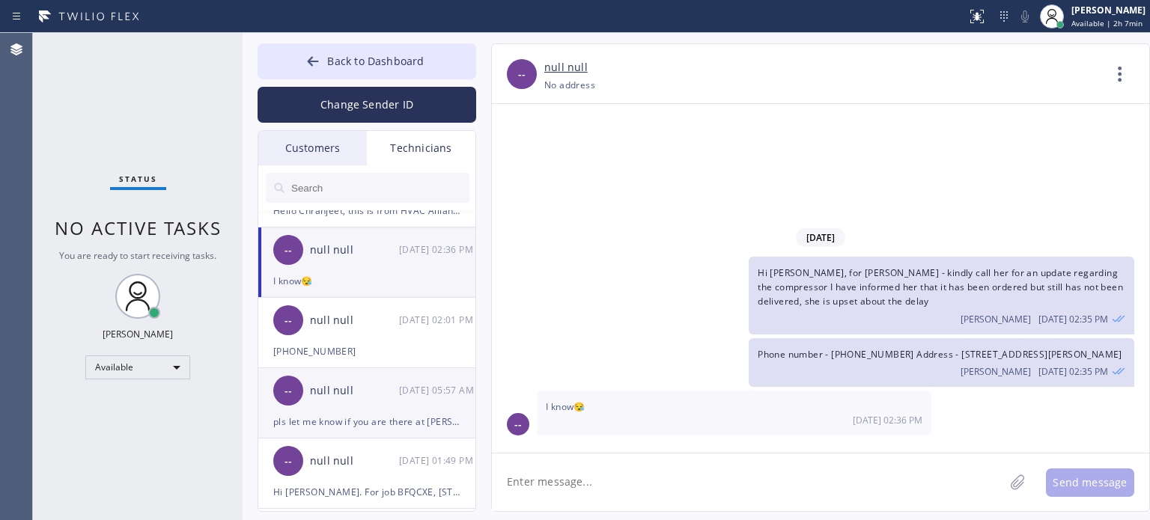
scroll to position [150, 0]
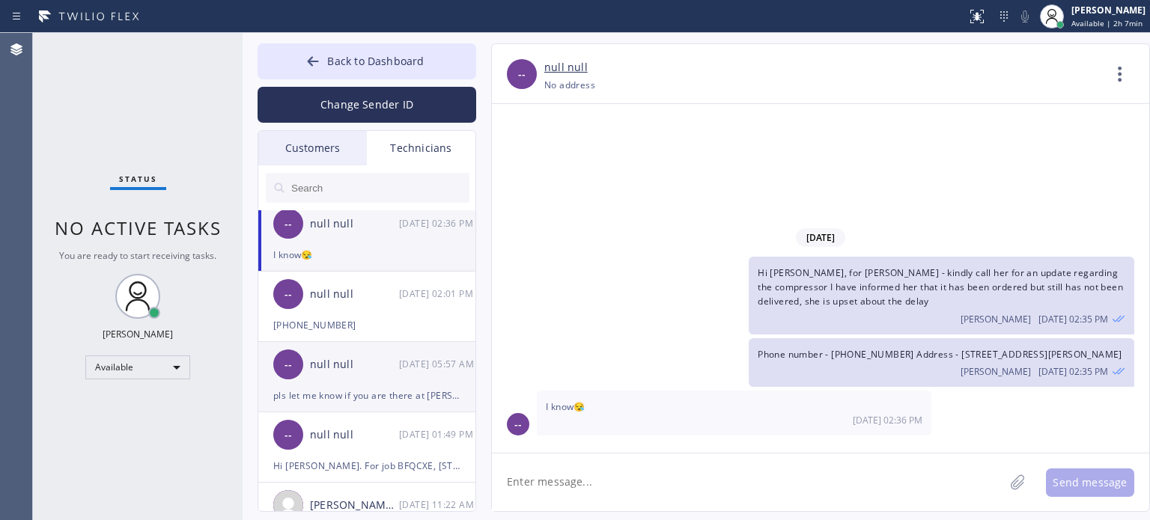
click at [336, 398] on div "pls let me know if you are there at [PERSON_NAME] house already" at bounding box center [366, 395] width 187 height 17
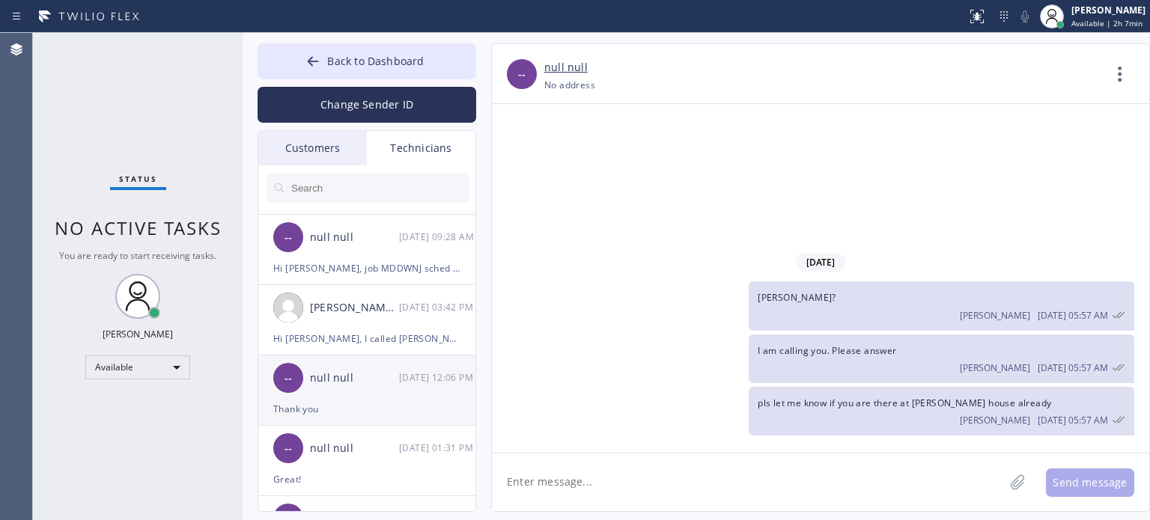
scroll to position [524, 0]
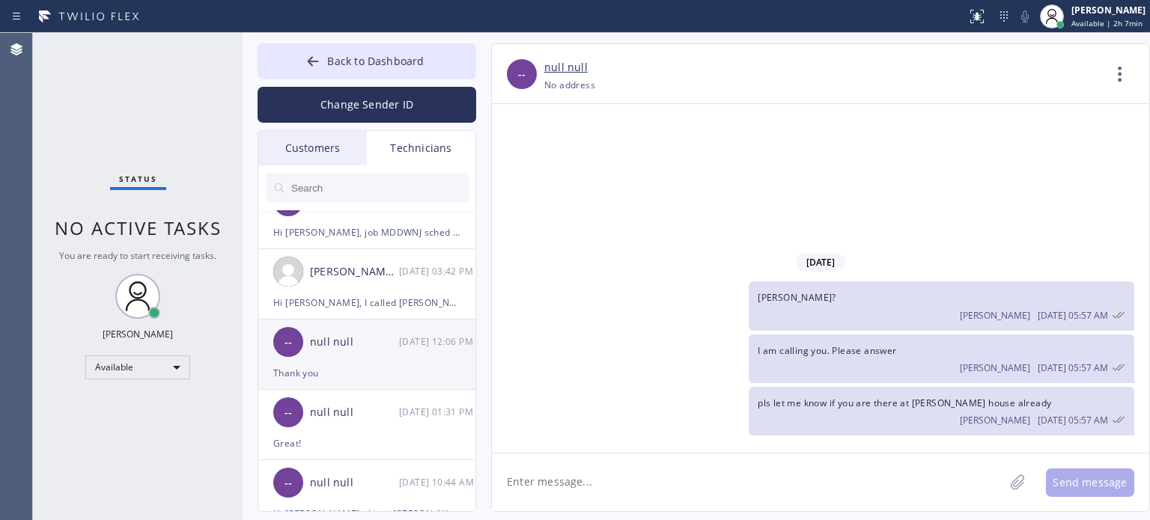
click at [339, 377] on div "Thank you" at bounding box center [366, 373] width 187 height 17
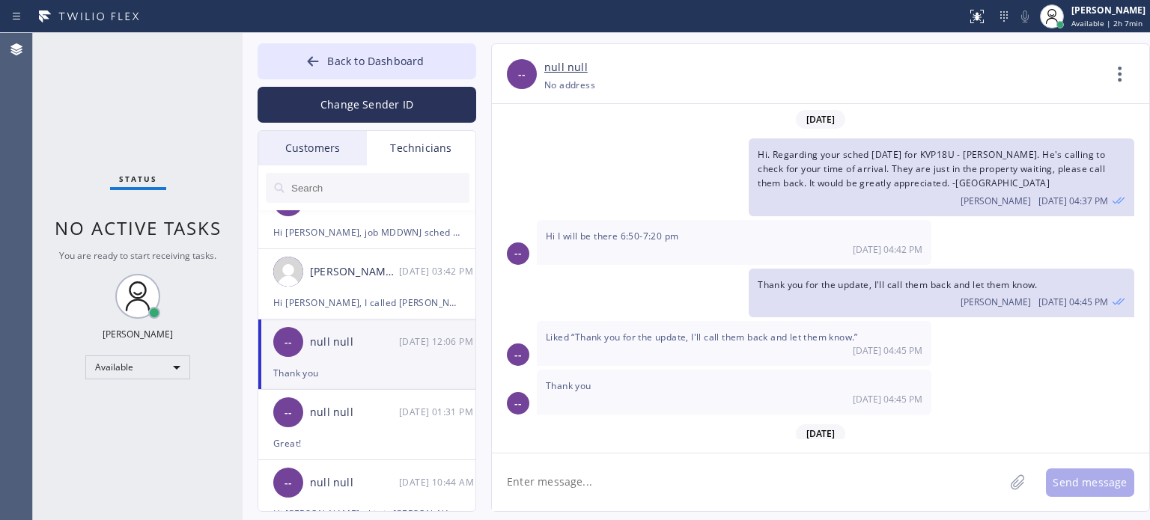
scroll to position [171, 0]
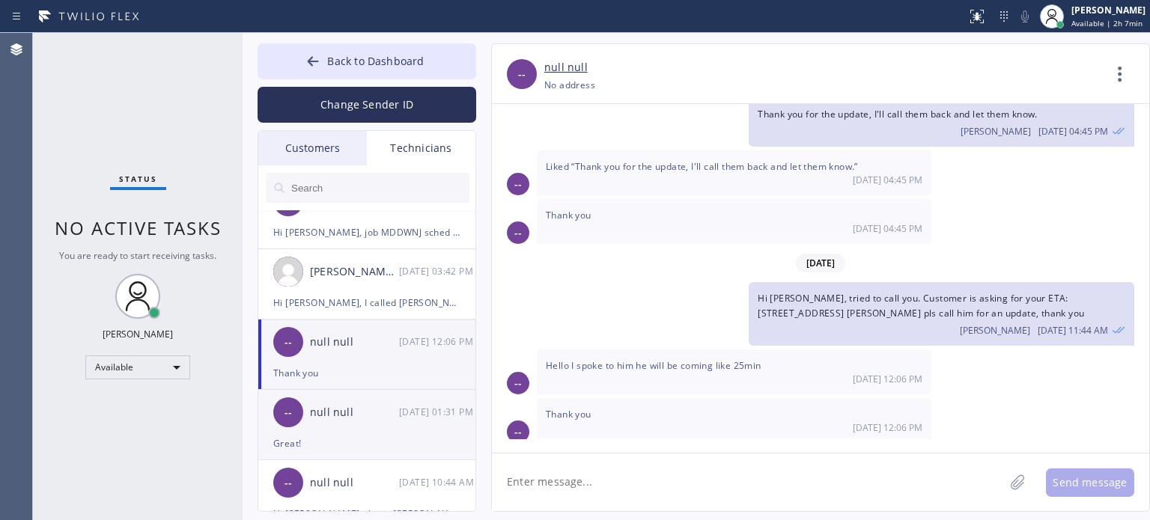
click at [335, 436] on div "Great!" at bounding box center [366, 443] width 187 height 17
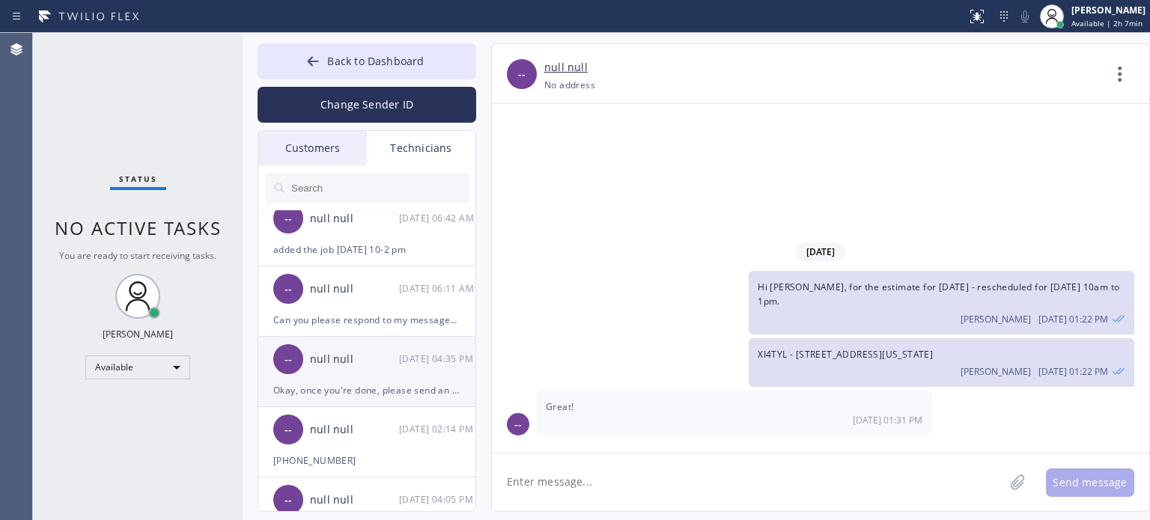
scroll to position [973, 0]
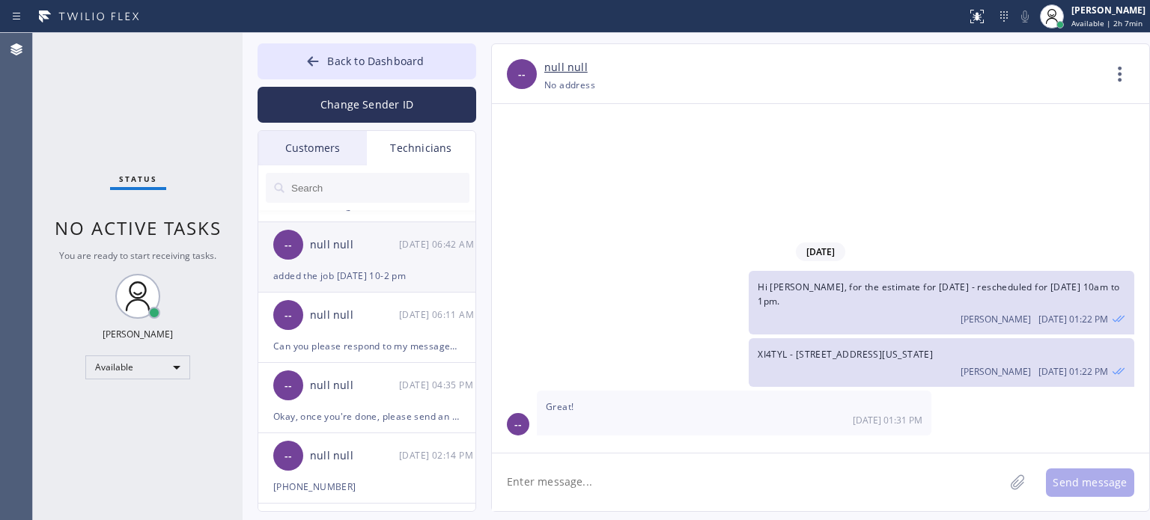
click at [337, 269] on div "added the job [DATE] 10-2 pm" at bounding box center [366, 275] width 187 height 17
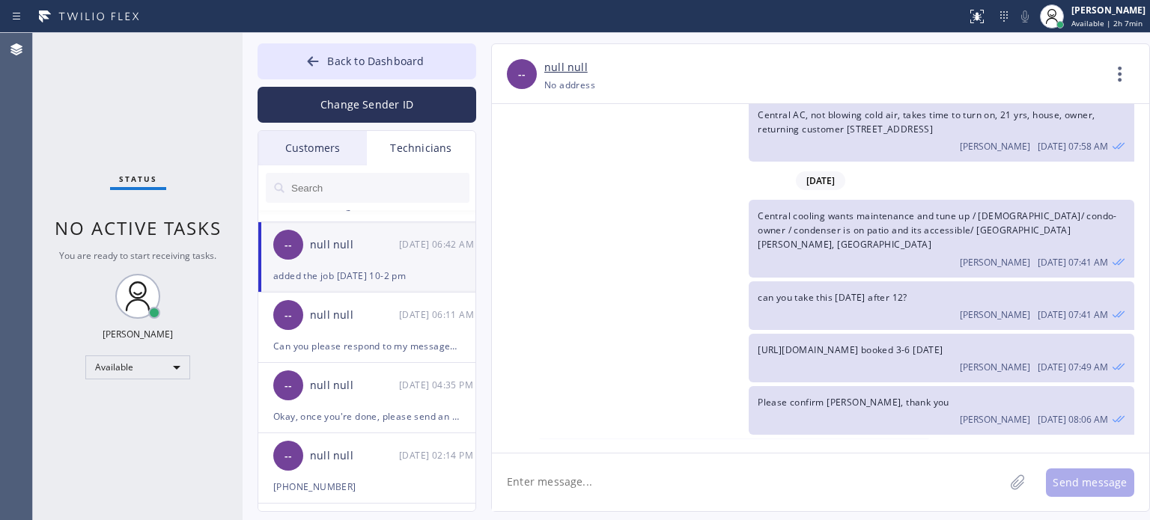
scroll to position [6833, 0]
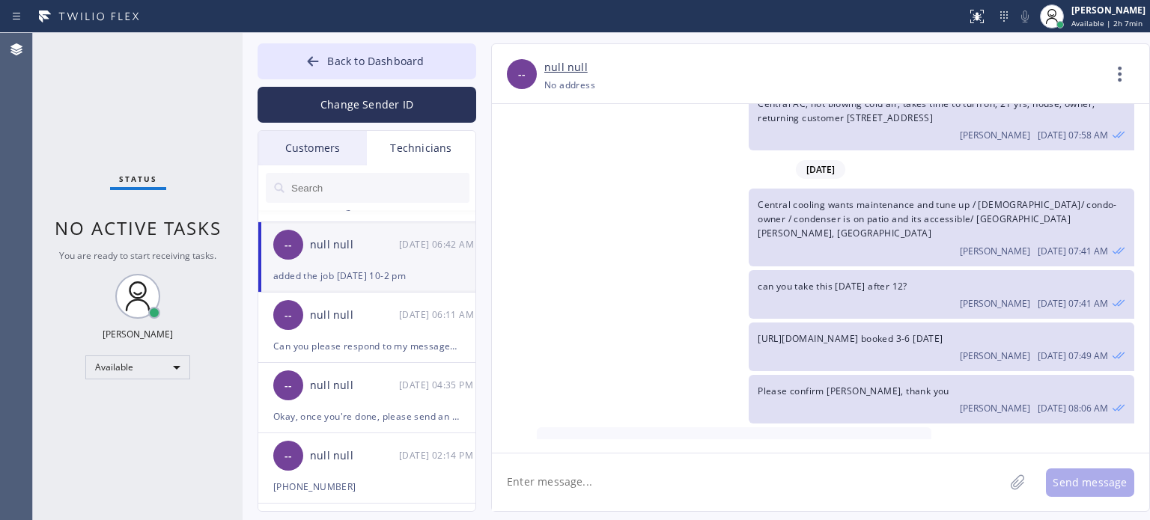
click at [740, 485] on textarea at bounding box center [748, 483] width 512 height 58
type textarea "Good morning [PERSON_NAME]"
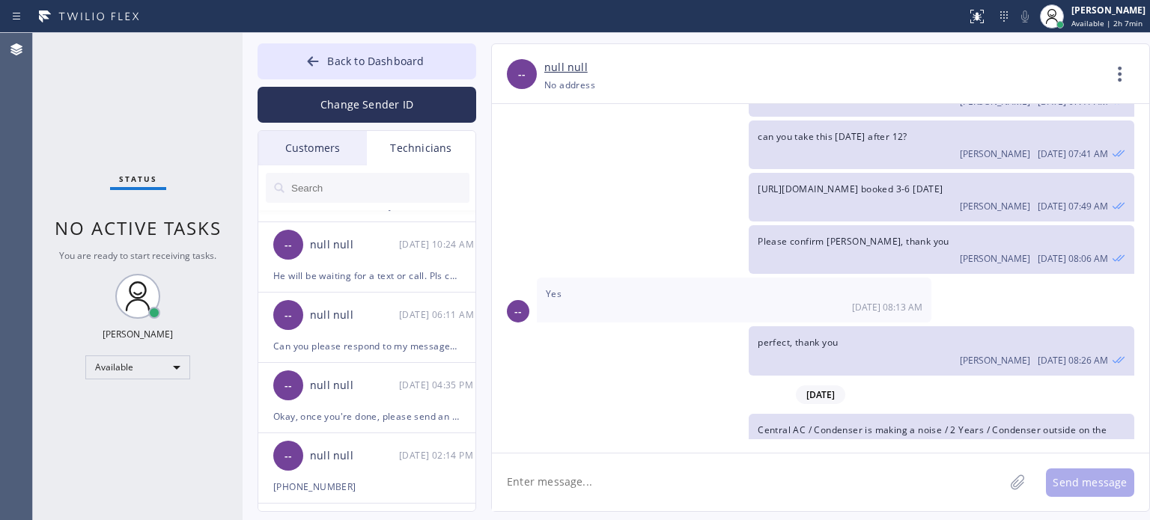
scroll to position [7068, 0]
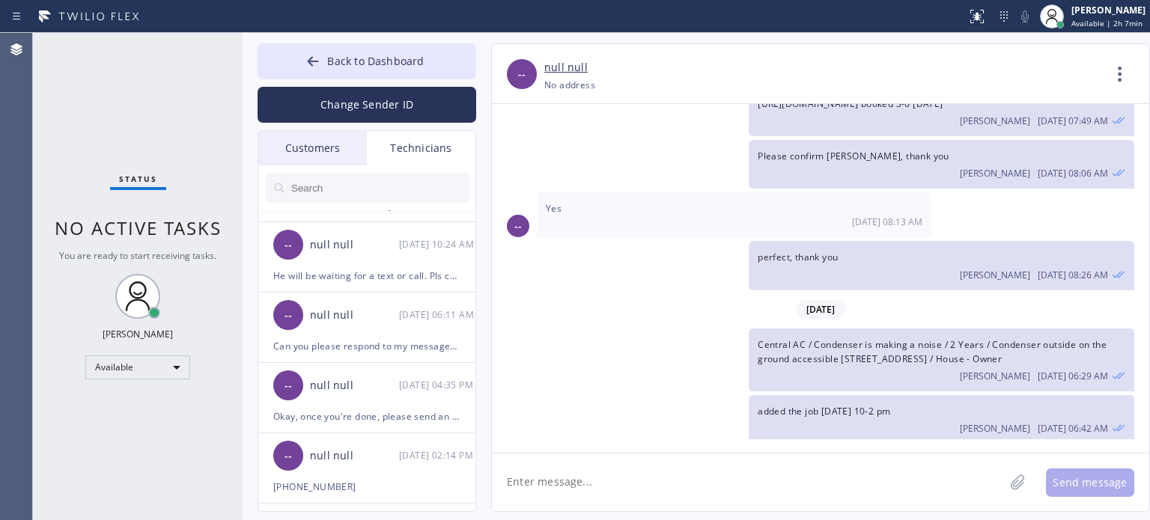
paste textarea "Central AC | 20 Yrs | Condenser ouside acceisble |It blow warm air | [STREET_AD…"
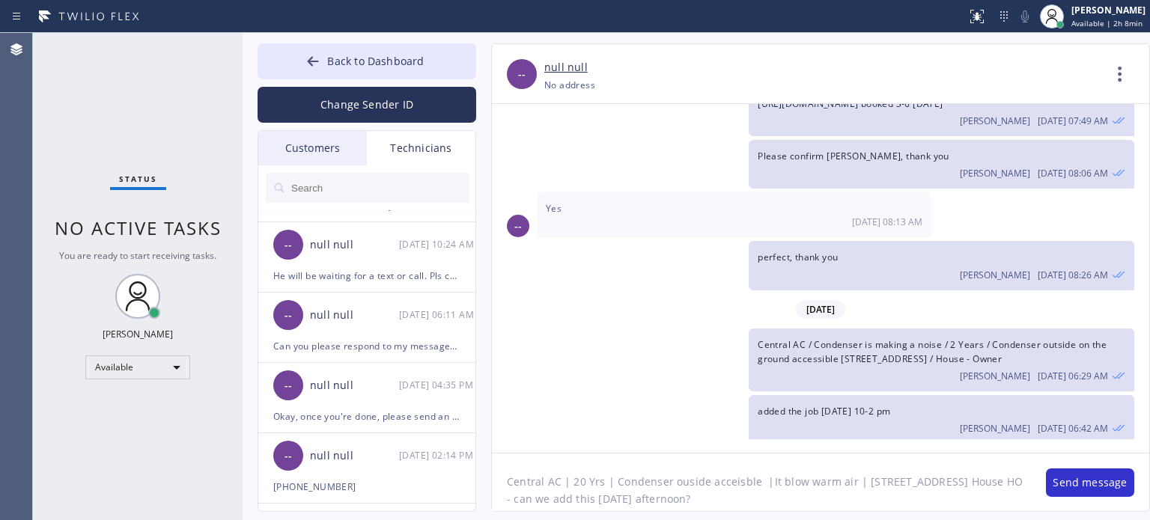
type textarea "Central AC | 20 Yrs | Condenser ouside acceisble |It blow warm air | [STREET_AD…"
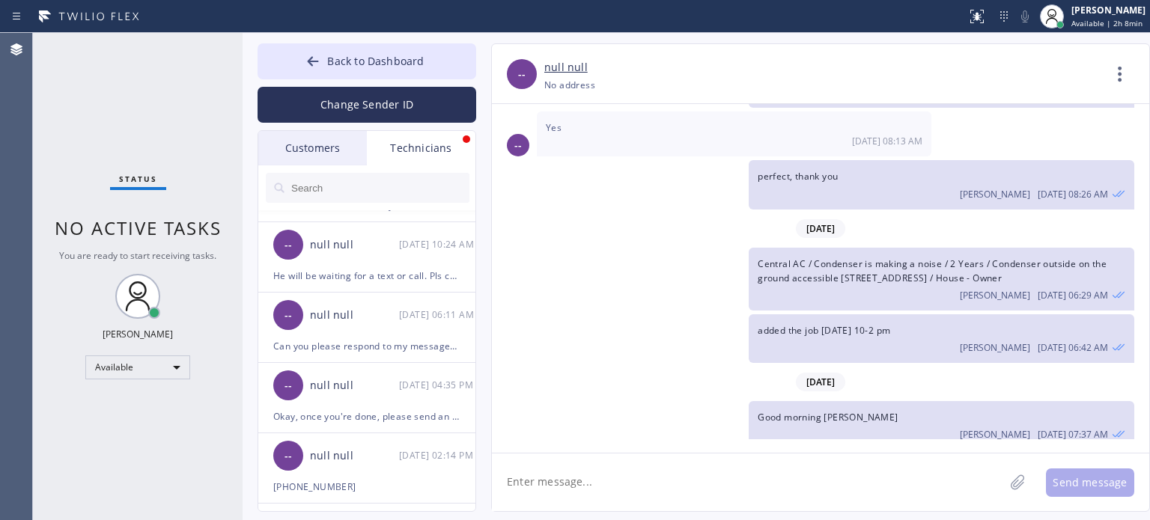
scroll to position [7197, 0]
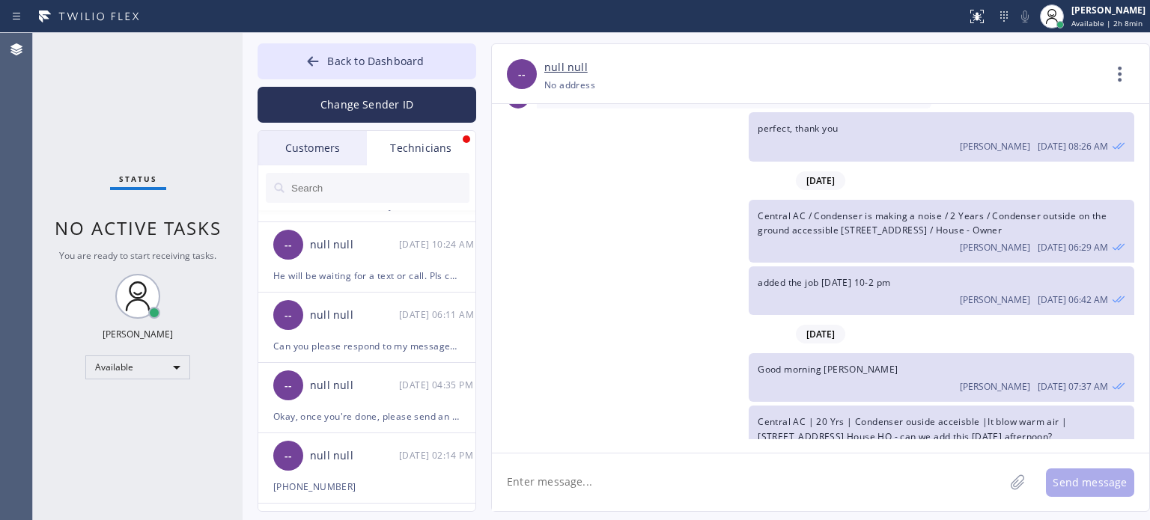
click at [650, 267] on div "added the job [DATE] 10-2 pm [PERSON_NAME] [DATE] 06:42 AM" at bounding box center [813, 291] width 642 height 49
click at [580, 480] on textarea at bounding box center [748, 483] width 512 height 58
type textarea "when can you take this?"
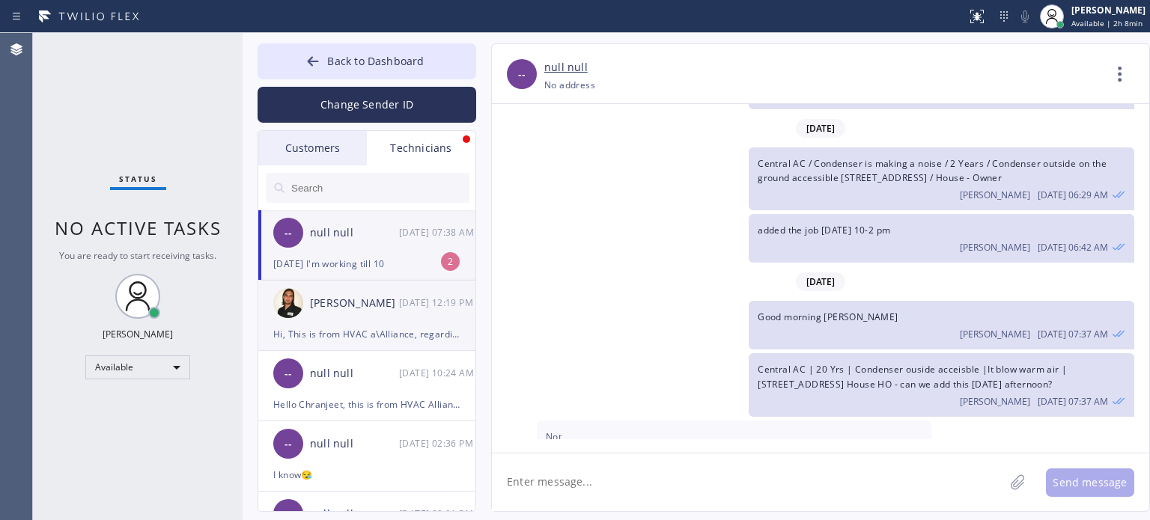
scroll to position [7297, 0]
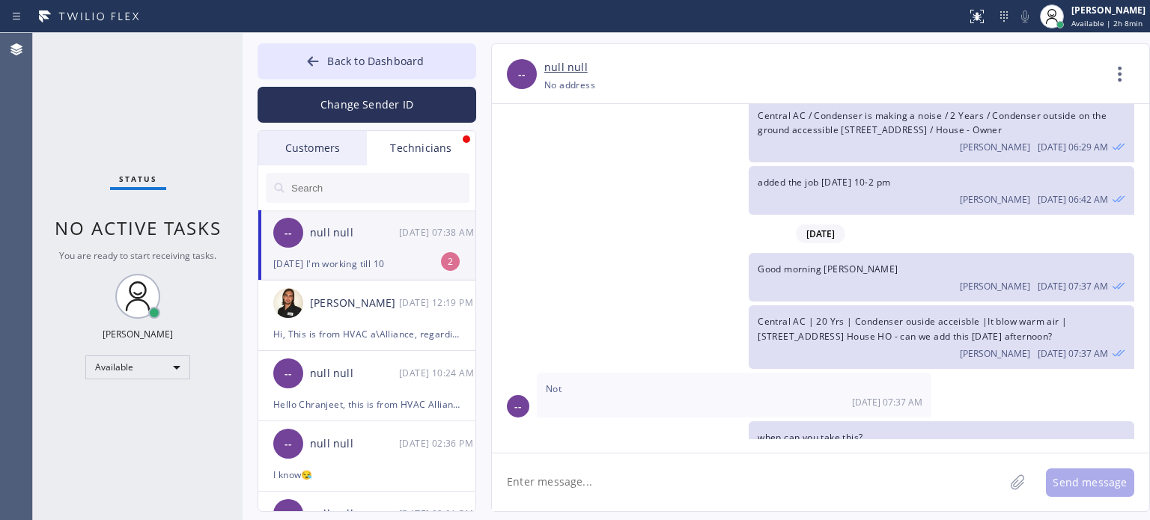
click at [576, 489] on textarea at bounding box center [748, 483] width 512 height 58
type textarea "can you do this morning?"
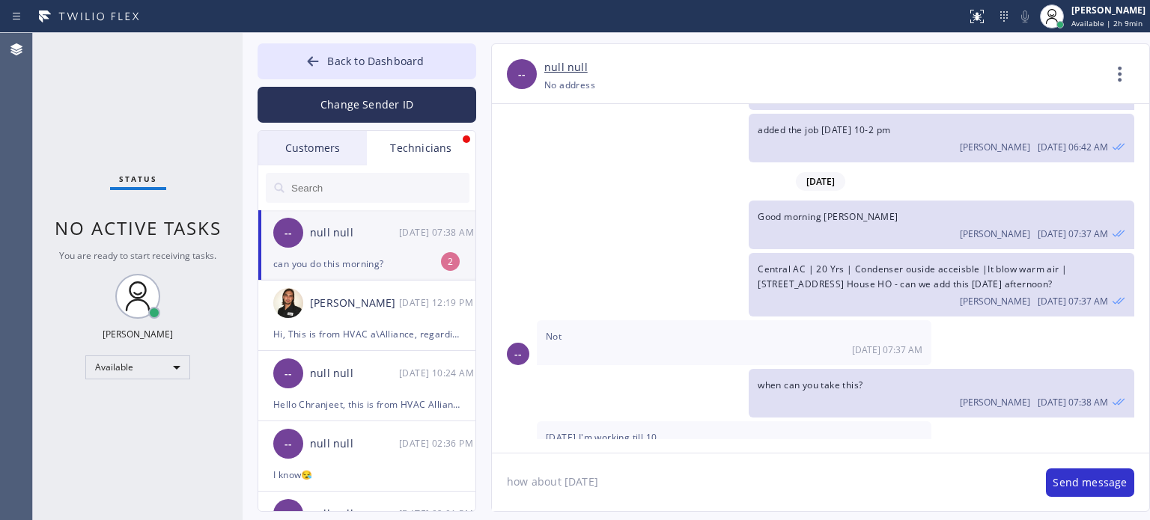
type textarea "how about [DATE]?"
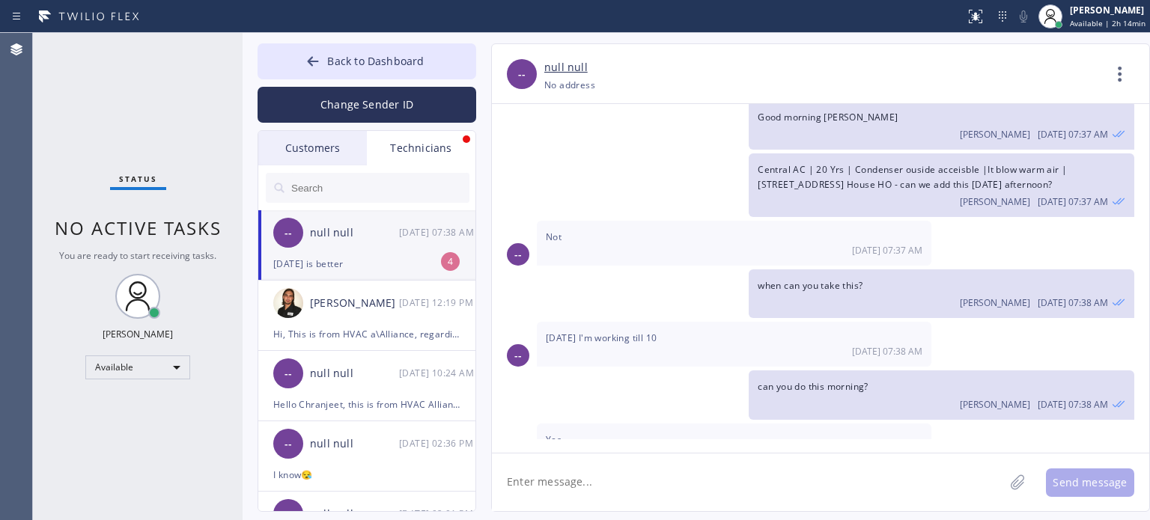
scroll to position [7497, 0]
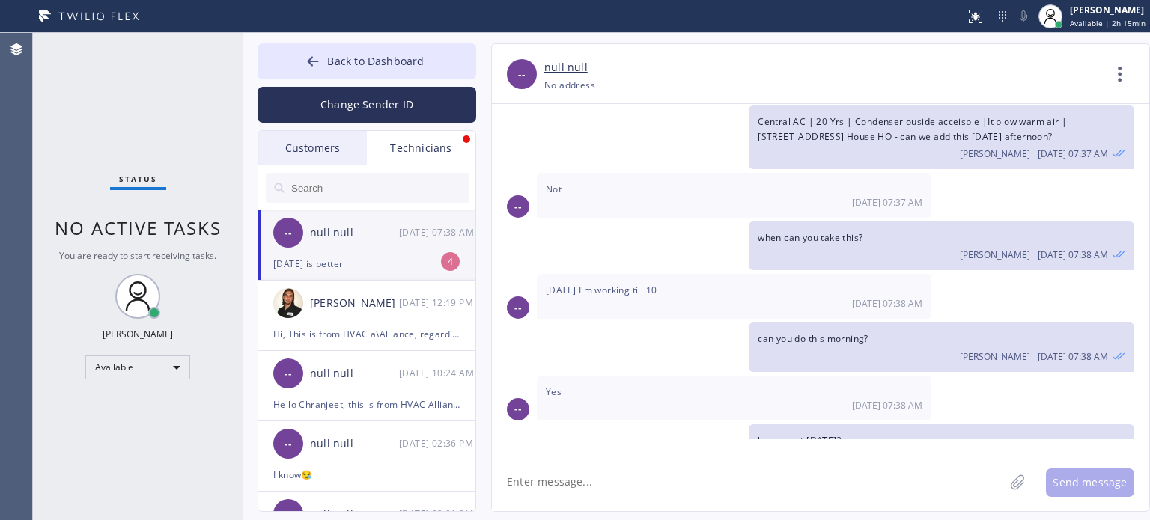
click at [612, 481] on textarea at bounding box center [748, 483] width 512 height 58
type textarea "customer wanted [DATE]"
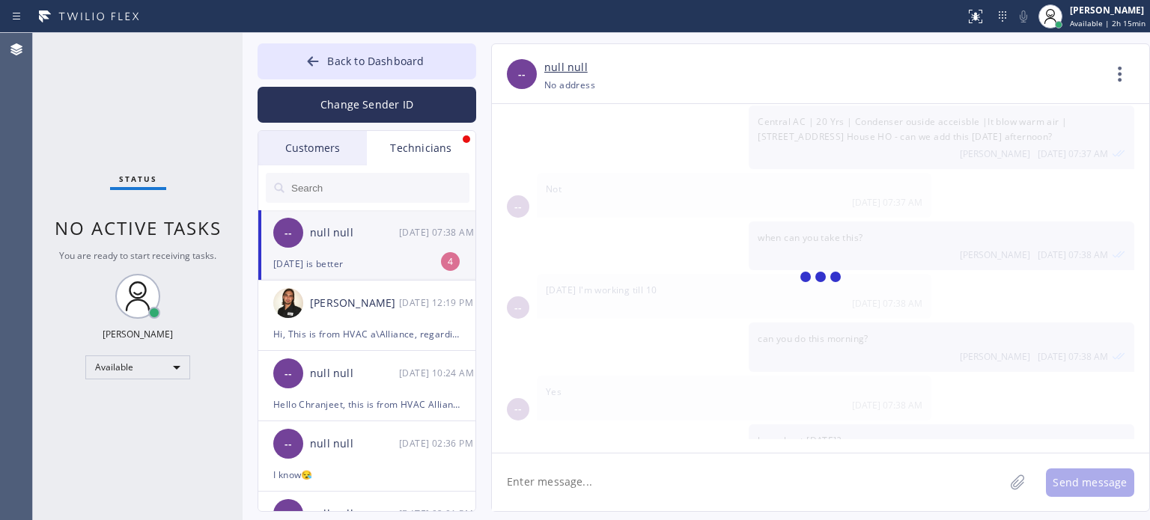
scroll to position [7550, 0]
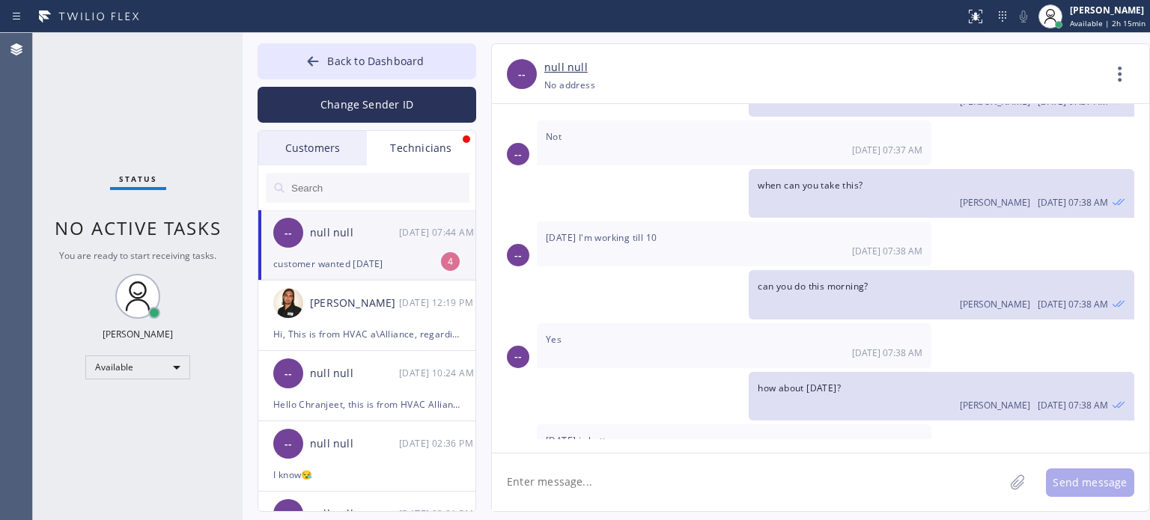
click at [319, 269] on div "customer wanted [DATE]" at bounding box center [366, 263] width 187 height 17
click at [362, 56] on span "Back to Dashboard" at bounding box center [375, 61] width 97 height 14
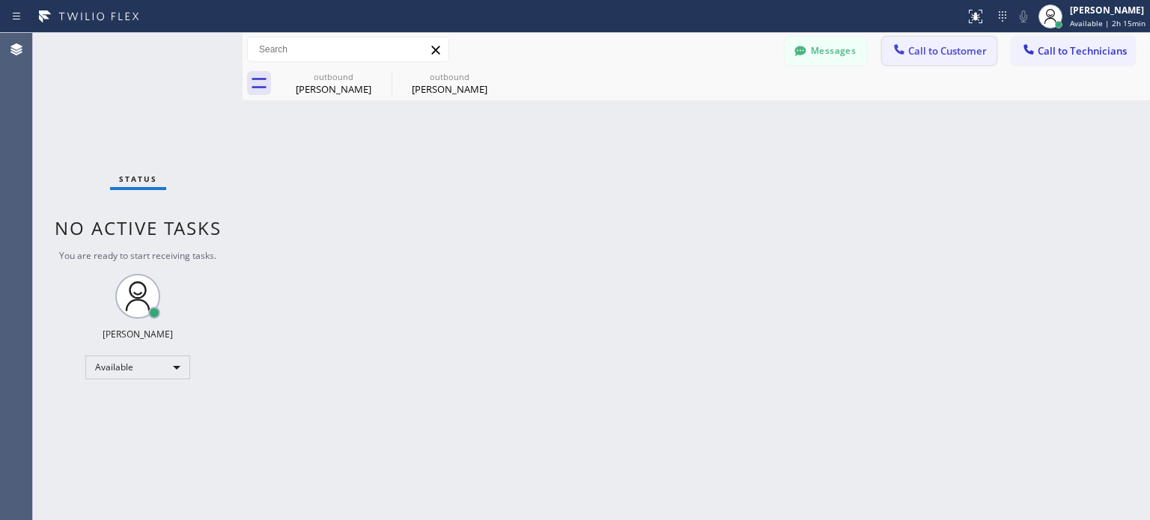
click at [943, 46] on span "Call to Customer" at bounding box center [947, 50] width 79 height 13
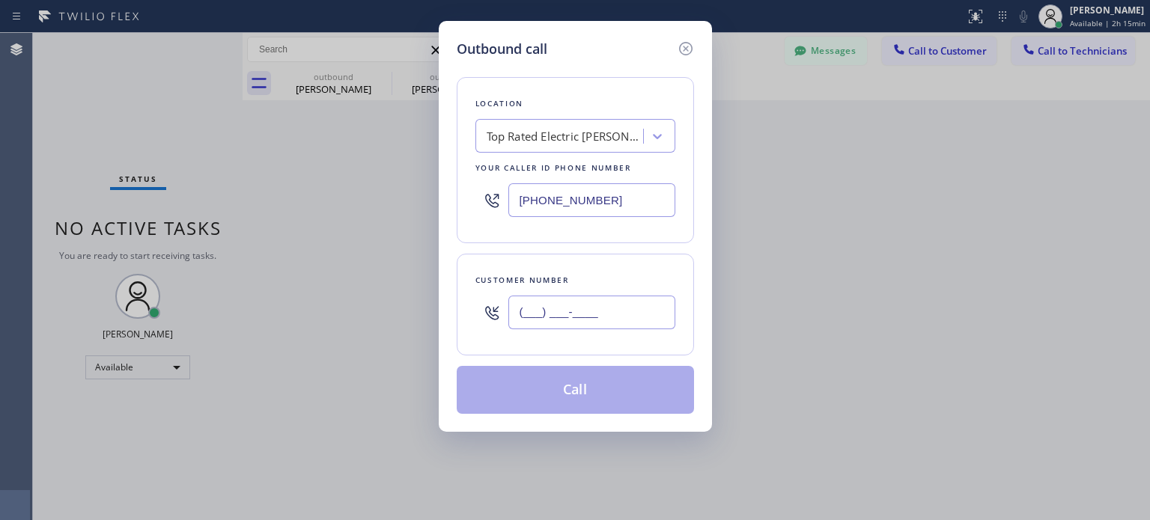
click at [571, 317] on input "(___) ___-____" at bounding box center [591, 313] width 167 height 34
paste input "908) 601-4237"
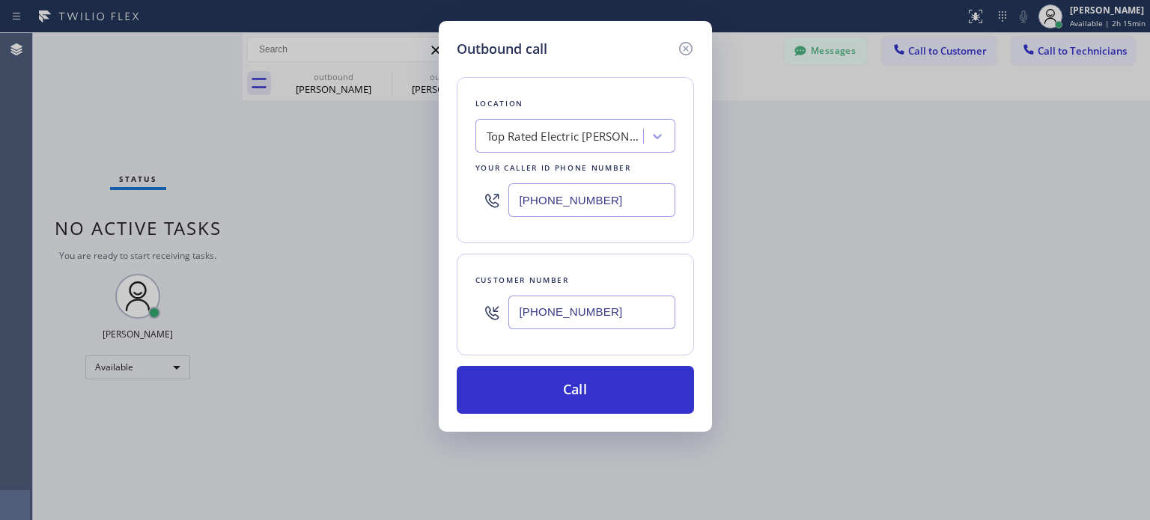
type input "[PHONE_NUMBER]"
click at [544, 197] on input "[PHONE_NUMBER]" at bounding box center [591, 200] width 167 height 34
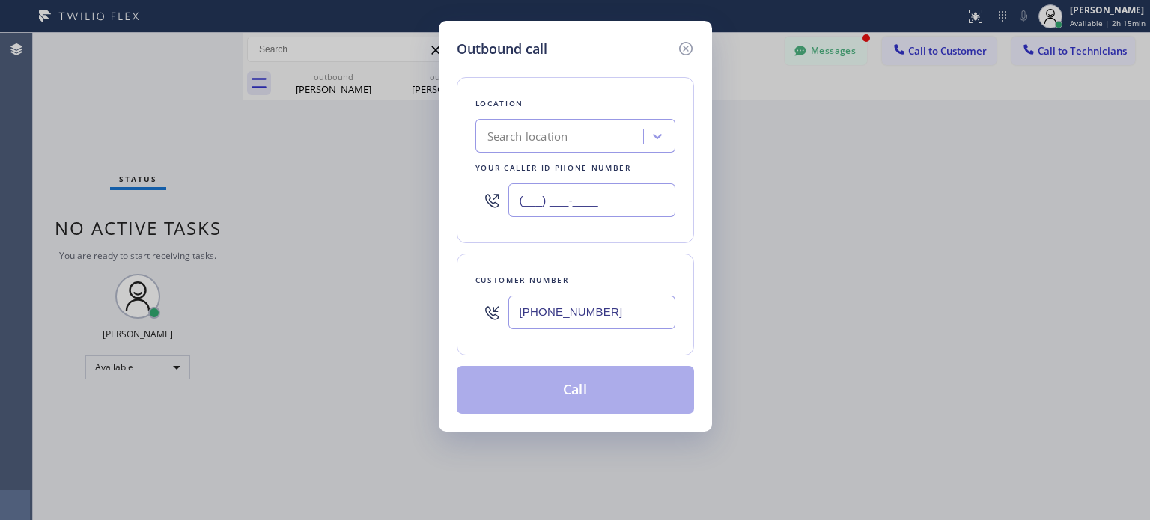
type input "(___) ___-____"
click at [532, 143] on div "Search location" at bounding box center [527, 136] width 81 height 17
paste input "J K Electric Inc"
type input "J K Electric Inc"
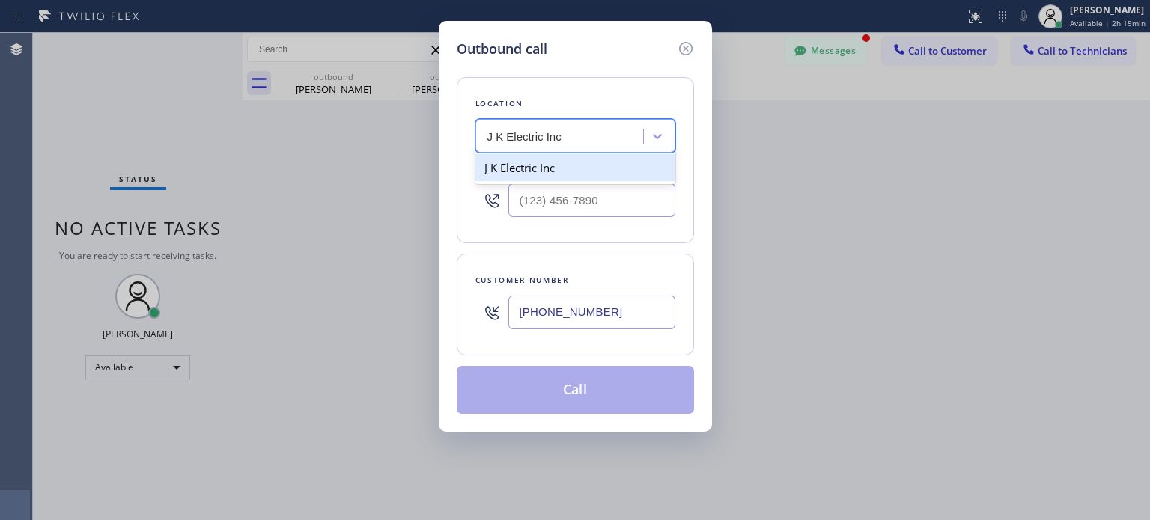
click at [538, 164] on div "J K Electric Inc" at bounding box center [575, 167] width 200 height 27
type input "[PHONE_NUMBER]"
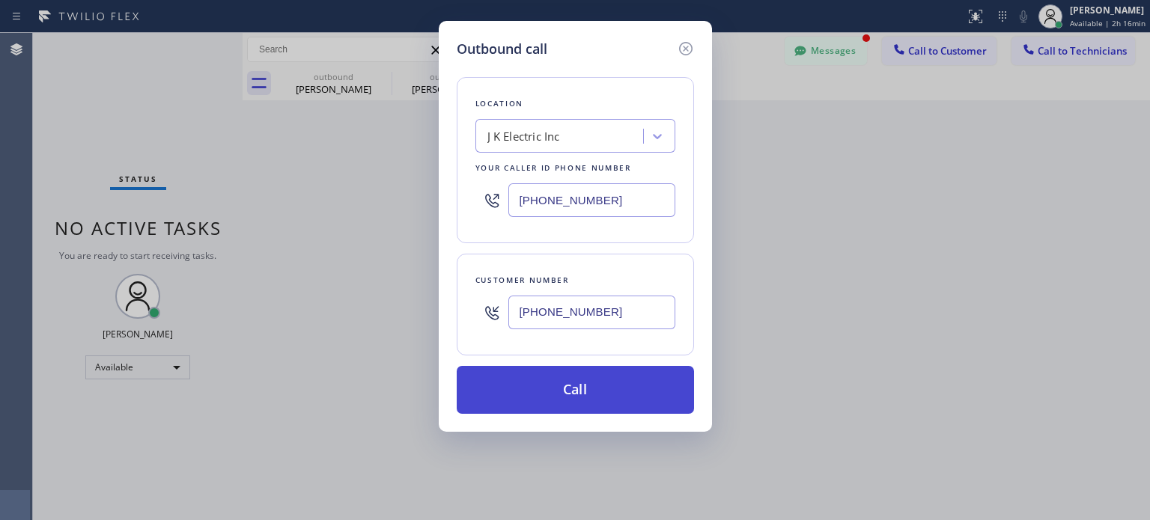
click at [518, 388] on button "Call" at bounding box center [575, 390] width 237 height 48
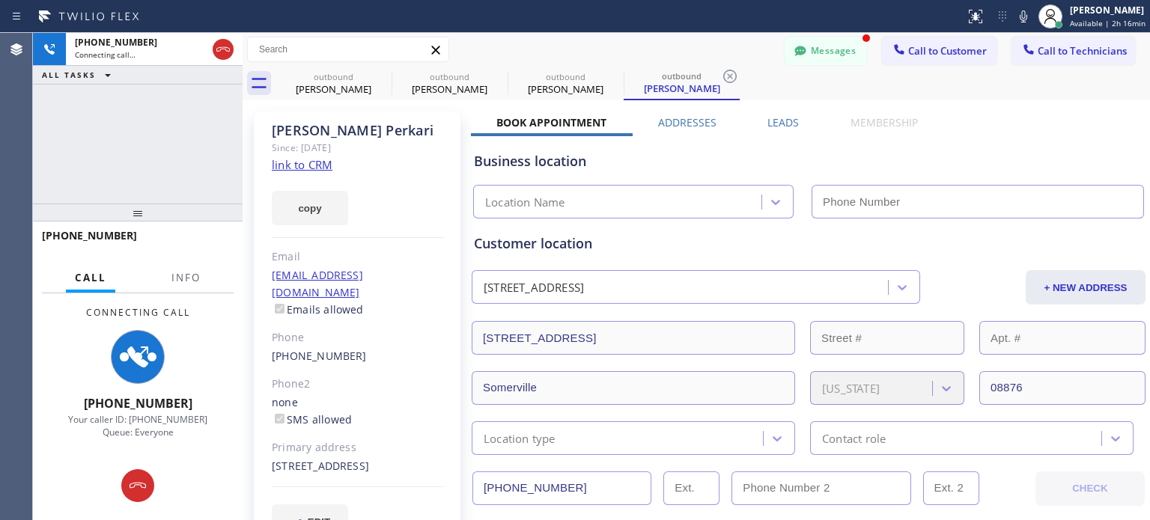
type input "[PHONE_NUMBER]"
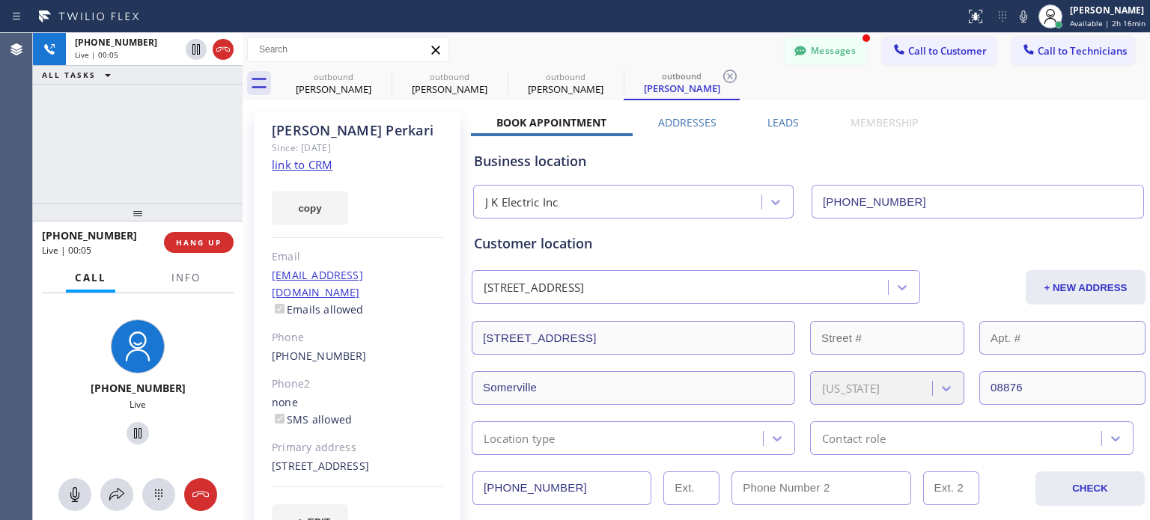
click at [842, 142] on div "Business location J K Electric Inc [PHONE_NUMBER]" at bounding box center [808, 177] width 675 height 82
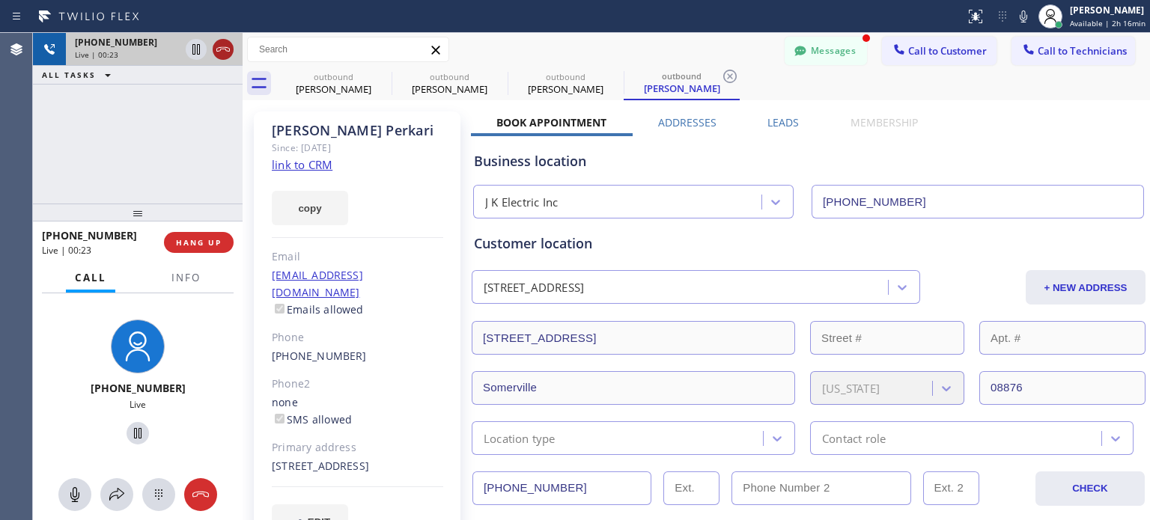
click at [222, 47] on icon at bounding box center [223, 49] width 18 height 18
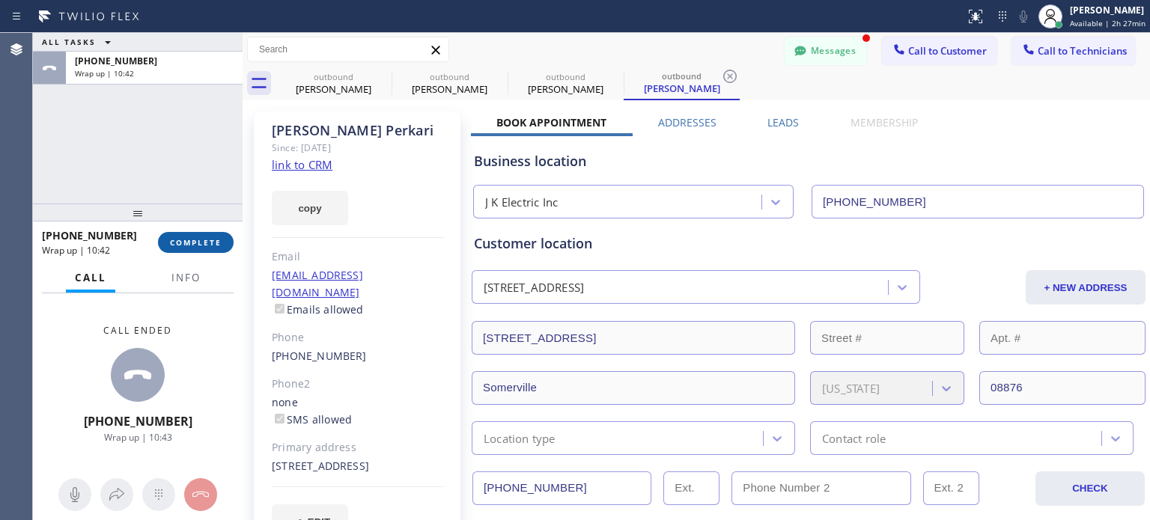
click at [173, 239] on span "COMPLETE" at bounding box center [196, 242] width 52 height 10
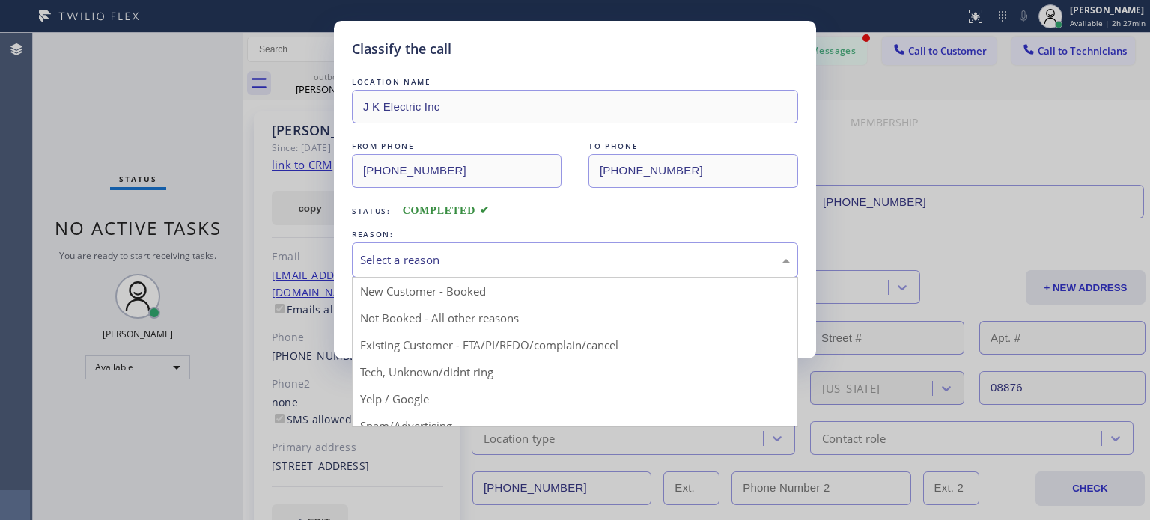
click at [494, 255] on div "Select a reason" at bounding box center [575, 260] width 430 height 17
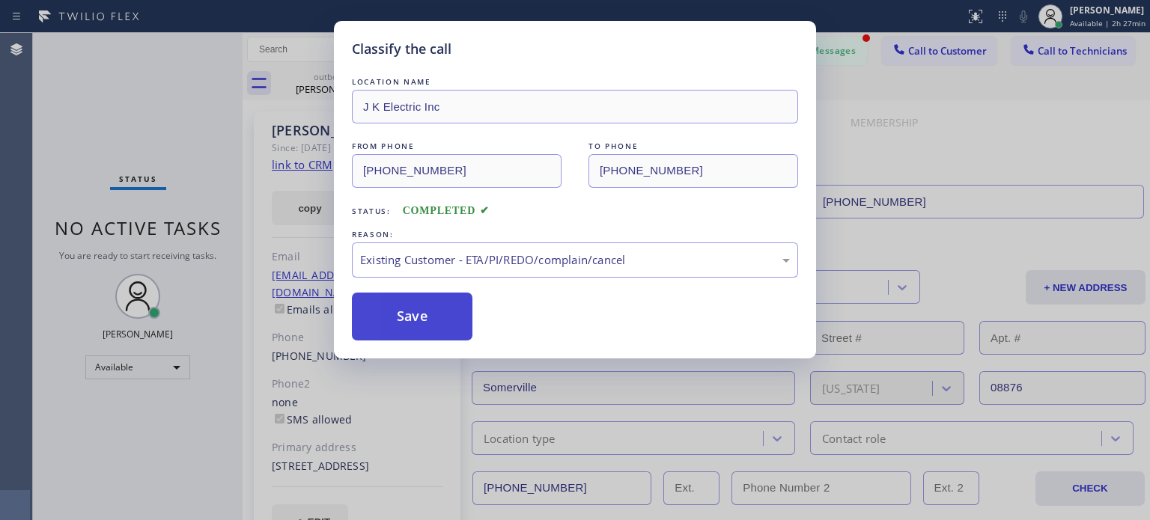
click at [428, 316] on button "Save" at bounding box center [412, 317] width 121 height 48
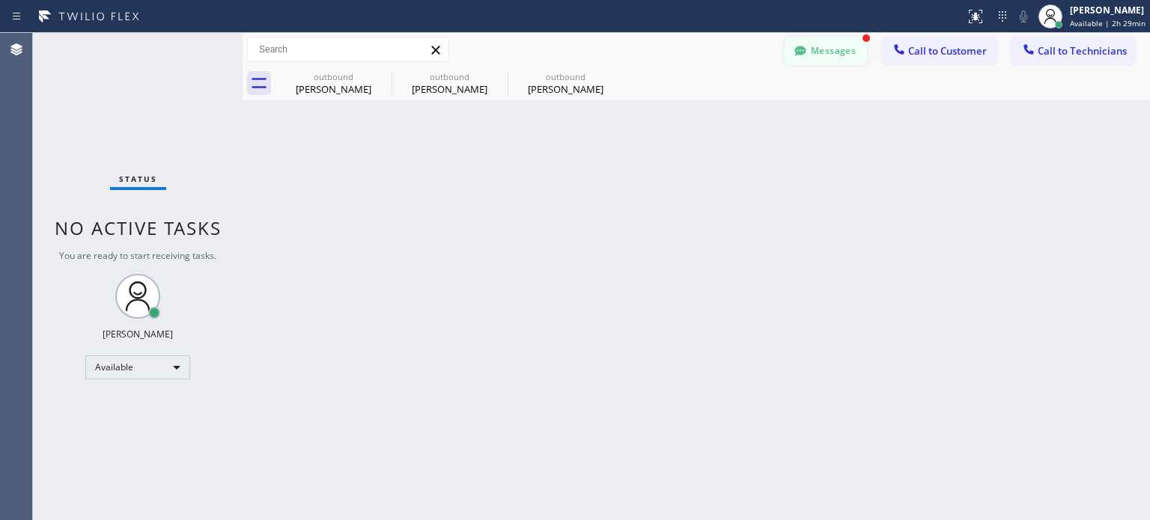
click at [824, 58] on button "Messages" at bounding box center [826, 51] width 82 height 28
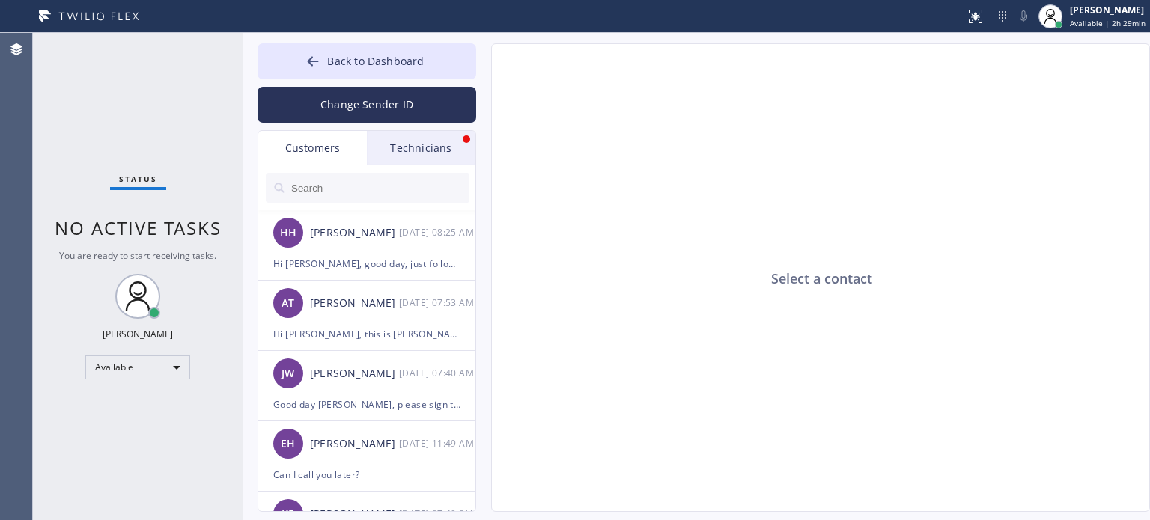
click at [416, 146] on div "Technicians" at bounding box center [421, 148] width 109 height 34
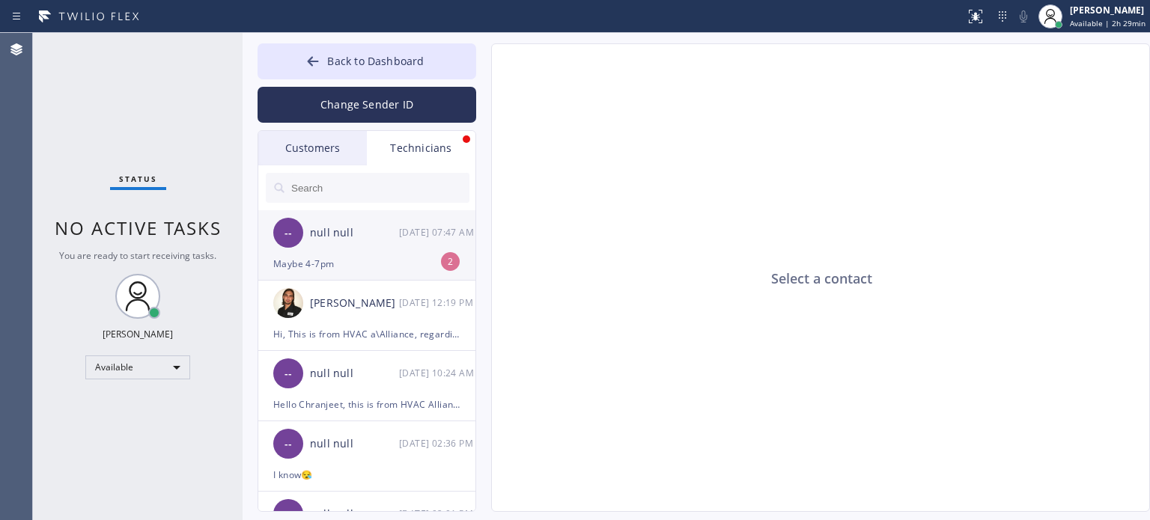
click at [350, 276] on li "-- null null [DATE] 07:47 AM Maybe 4-7pm 2" at bounding box center [367, 245] width 219 height 70
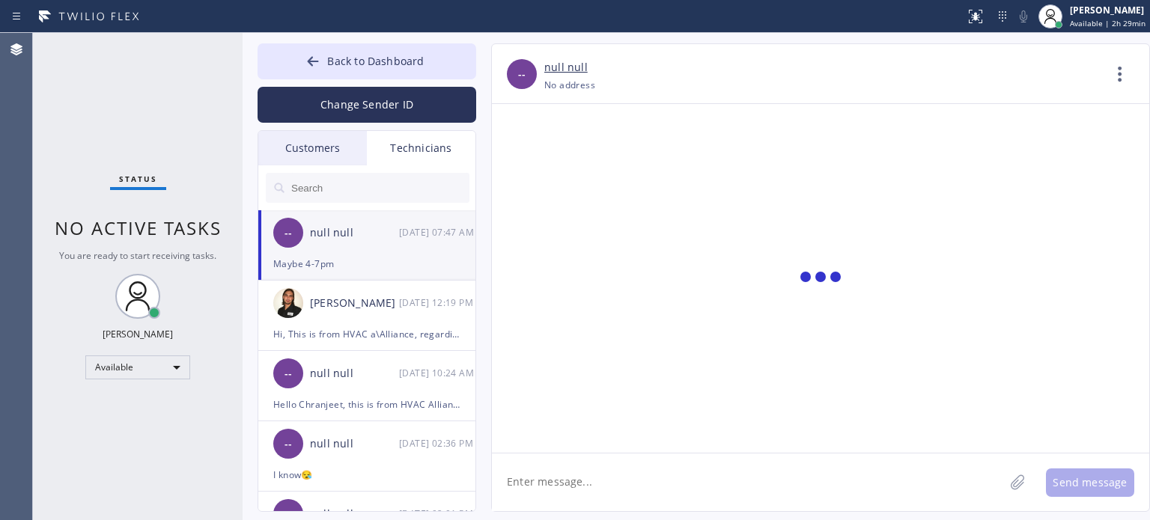
scroll to position [7645, 0]
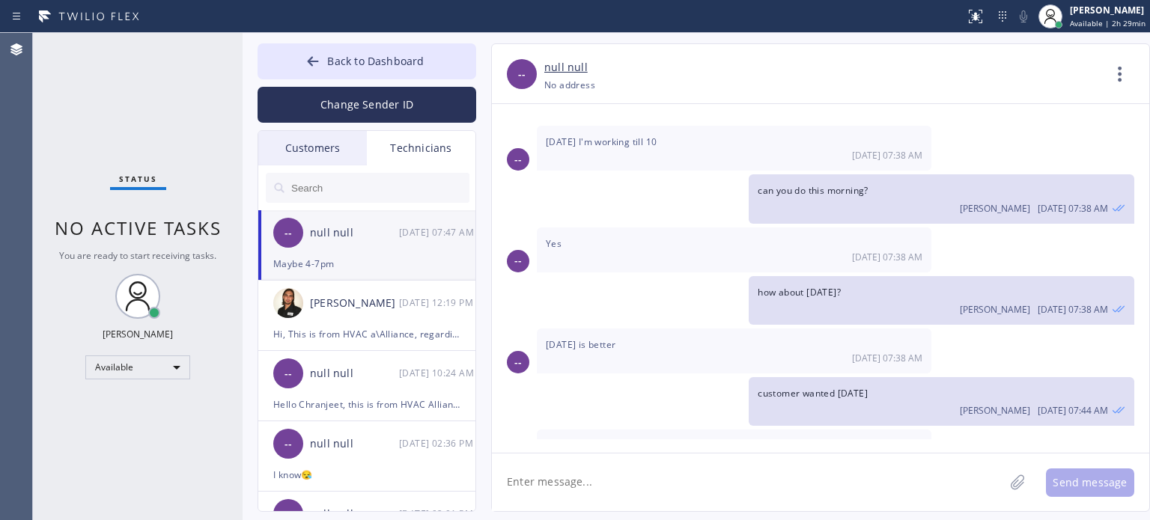
click at [643, 484] on textarea at bounding box center [748, 483] width 512 height 58
drag, startPoint x: 643, startPoint y: 484, endPoint x: 636, endPoint y: 452, distance: 32.9
click at [643, 484] on textarea at bounding box center [748, 483] width 512 height 58
type textarea "[DATE] 4-7 pm?"
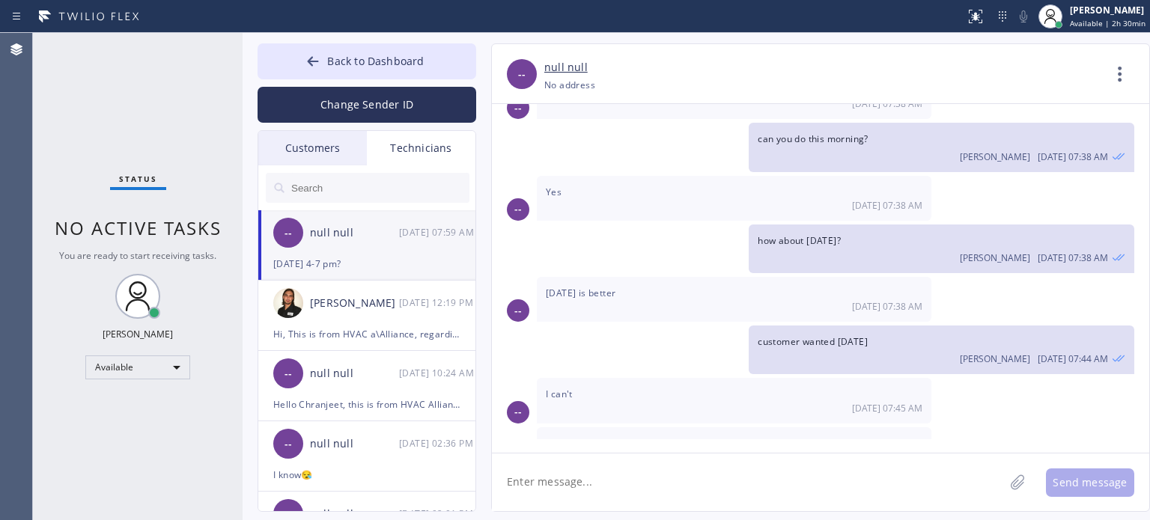
click at [842, 86] on div "[PHONE_NUMBER] Choose phone number [PHONE_NUMBER] No address" at bounding box center [823, 84] width 558 height 17
click at [587, 472] on textarea at bounding box center [748, 483] width 512 height 58
click at [581, 481] on textarea at bounding box center [748, 483] width 512 height 58
click at [563, 478] on textarea at bounding box center [748, 483] width 512 height 58
type textarea "Is it for [DATE] [PERSON_NAME]?"
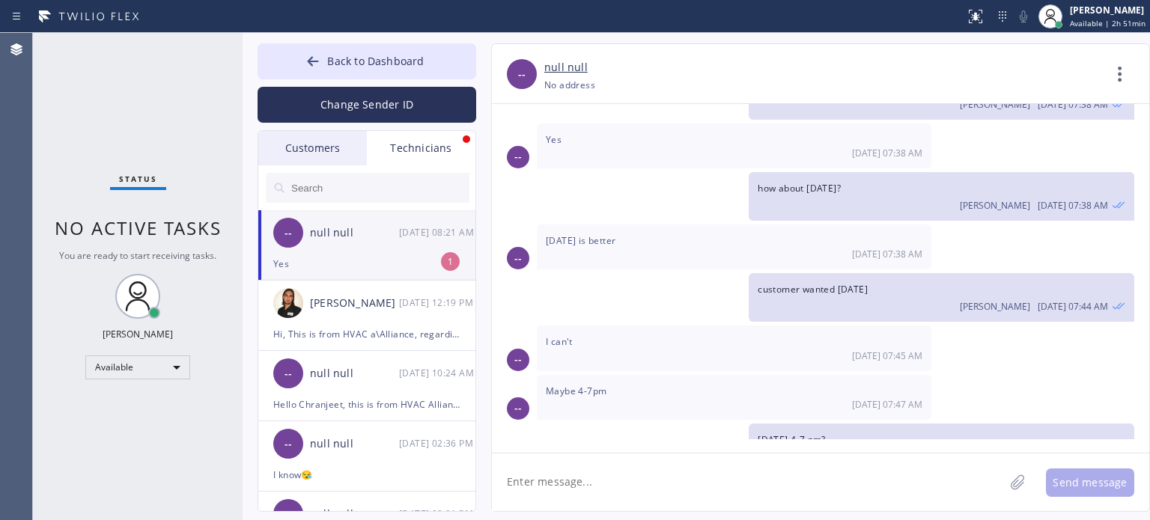
scroll to position [7797, 0]
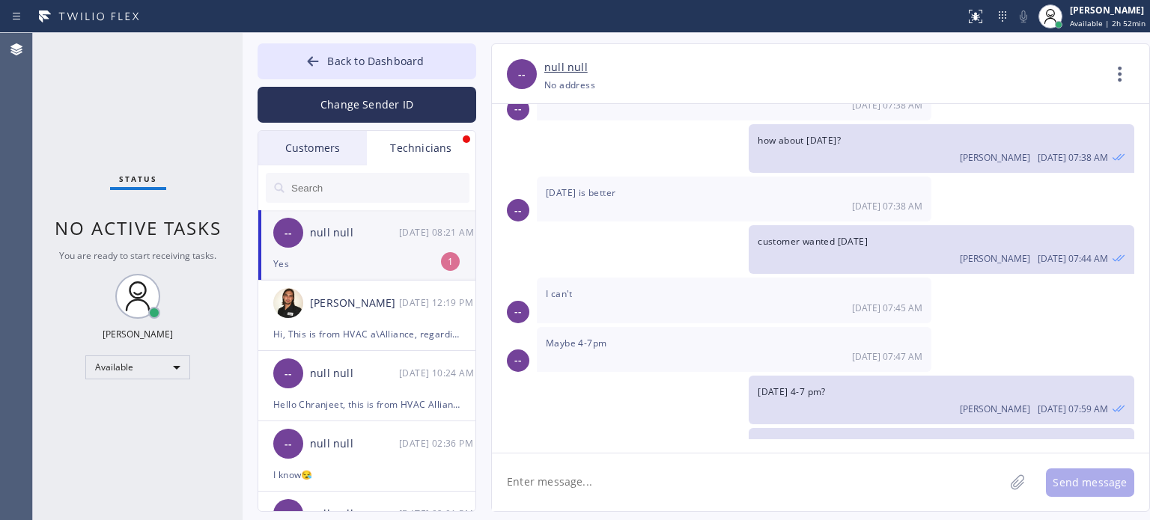
drag, startPoint x: 611, startPoint y: 472, endPoint x: 611, endPoint y: 456, distance: 15.7
click at [611, 472] on textarea at bounding box center [748, 483] width 512 height 58
type textarea "got it, thank you"
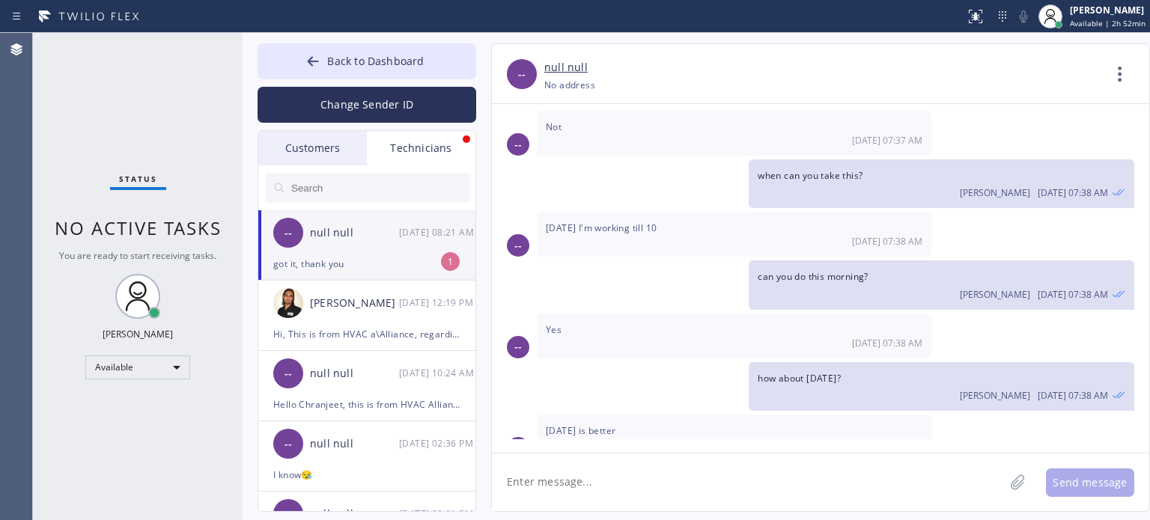
scroll to position [7550, 0]
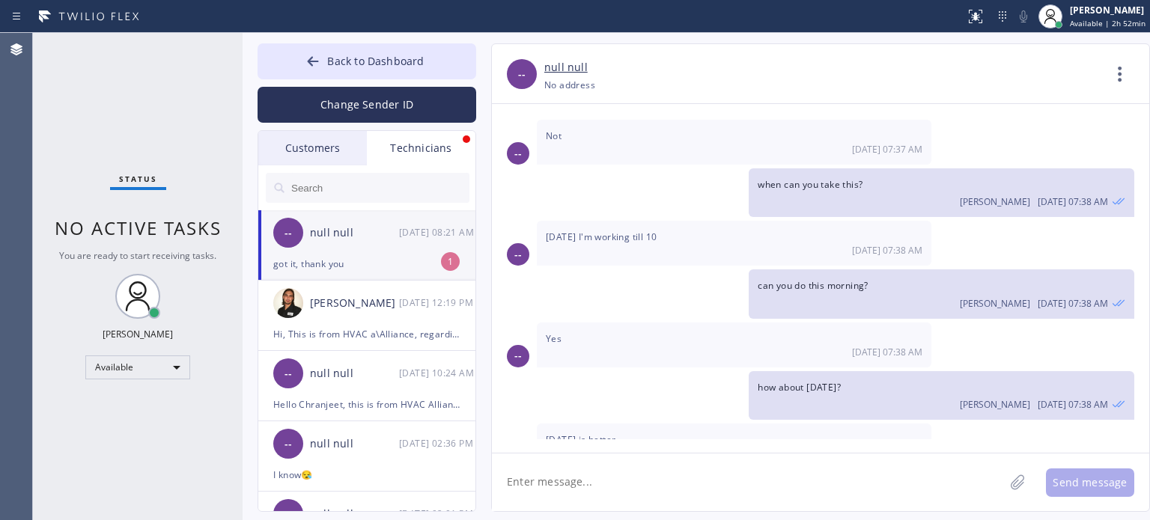
click at [400, 270] on div "got it, thank you" at bounding box center [366, 263] width 187 height 17
click at [299, 56] on button "Back to Dashboard" at bounding box center [367, 61] width 219 height 36
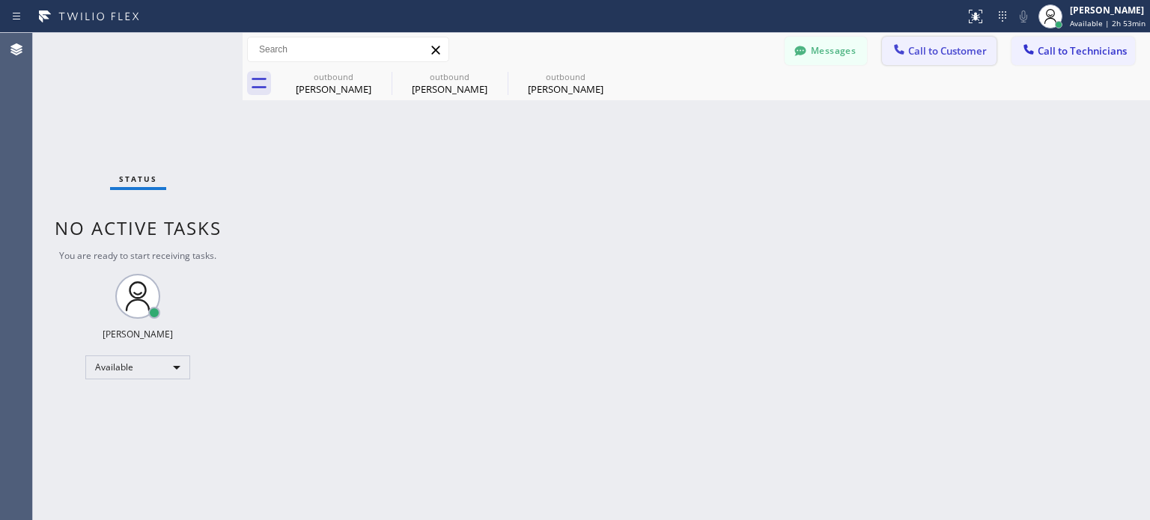
click at [912, 57] on span "Call to Customer" at bounding box center [947, 50] width 79 height 13
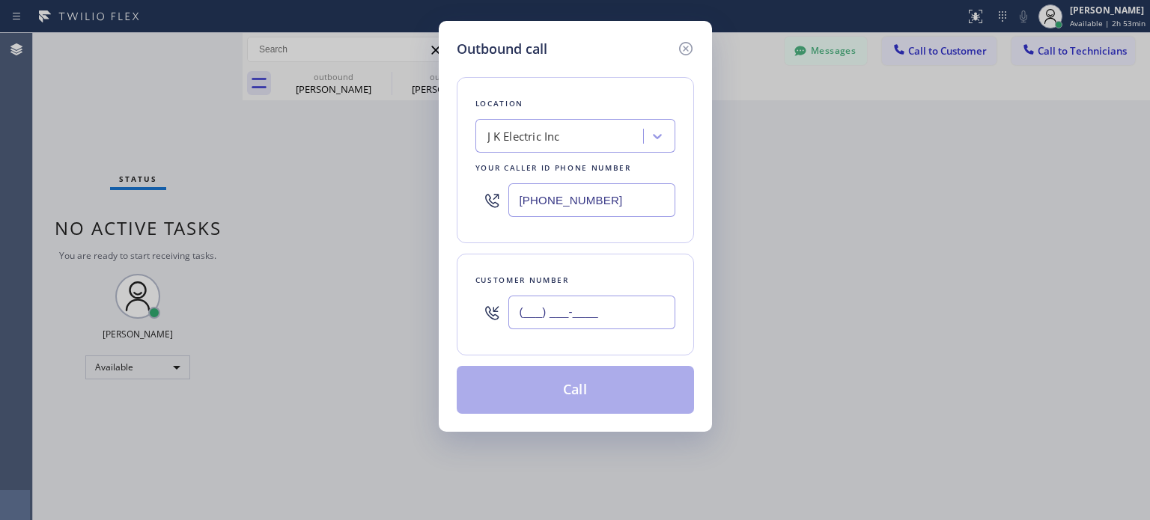
drag, startPoint x: 632, startPoint y: 315, endPoint x: 693, endPoint y: 197, distance: 133.3
click at [631, 315] on input "(___) ___-____" at bounding box center [591, 313] width 167 height 34
paste input "949) 421-7277"
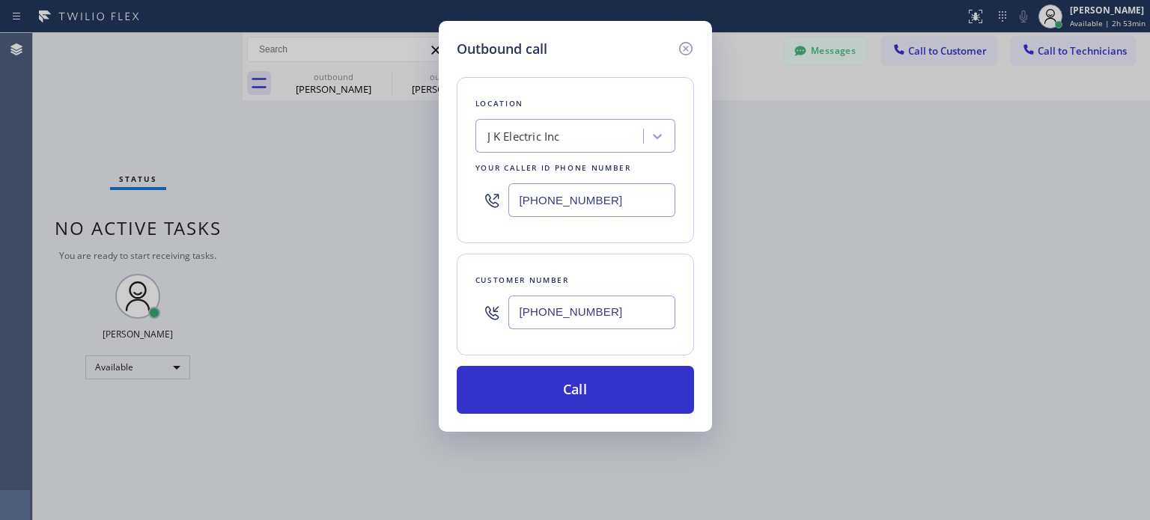
type input "[PHONE_NUMBER]"
